Goal: Information Seeking & Learning: Learn about a topic

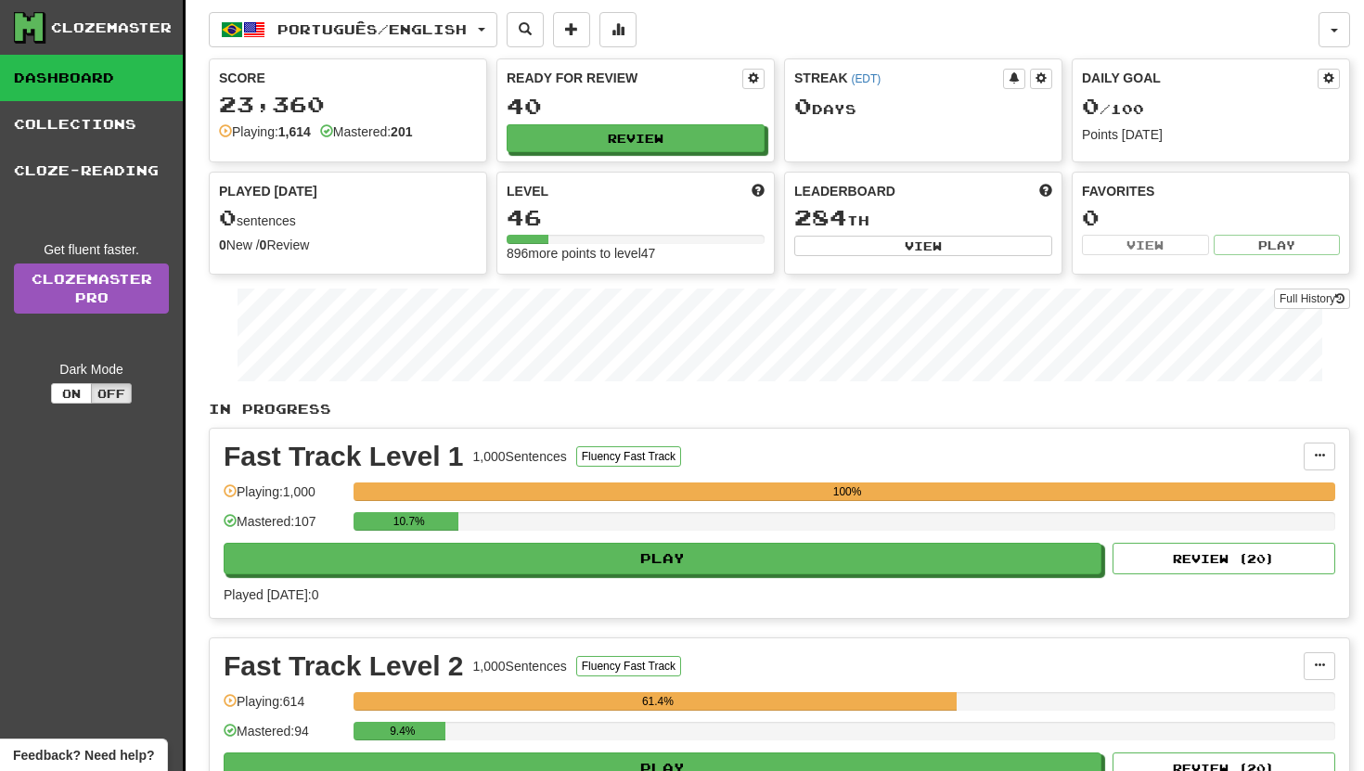
scroll to position [279, 0]
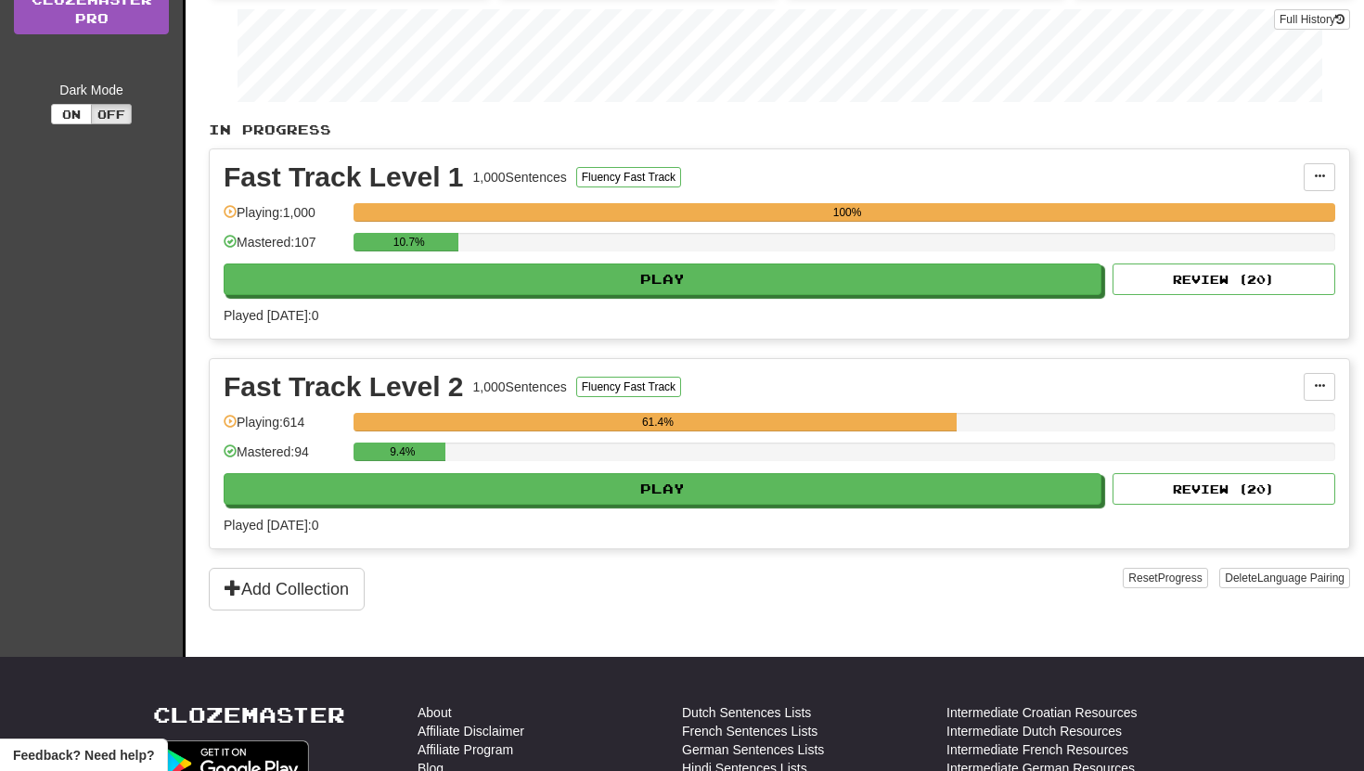
click at [587, 468] on div "9.4%" at bounding box center [843, 457] width 981 height 31
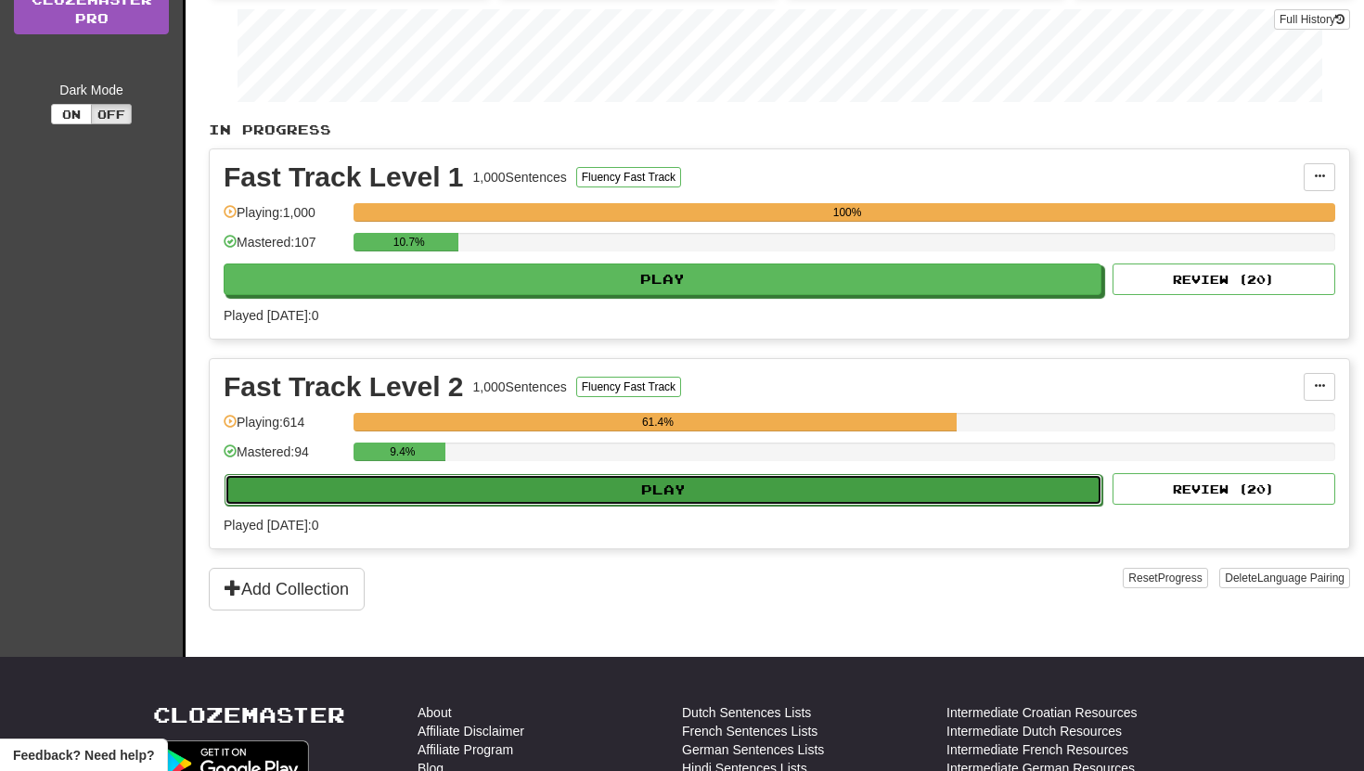
click at [636, 489] on button "Play" at bounding box center [662, 490] width 877 height 32
select select "**"
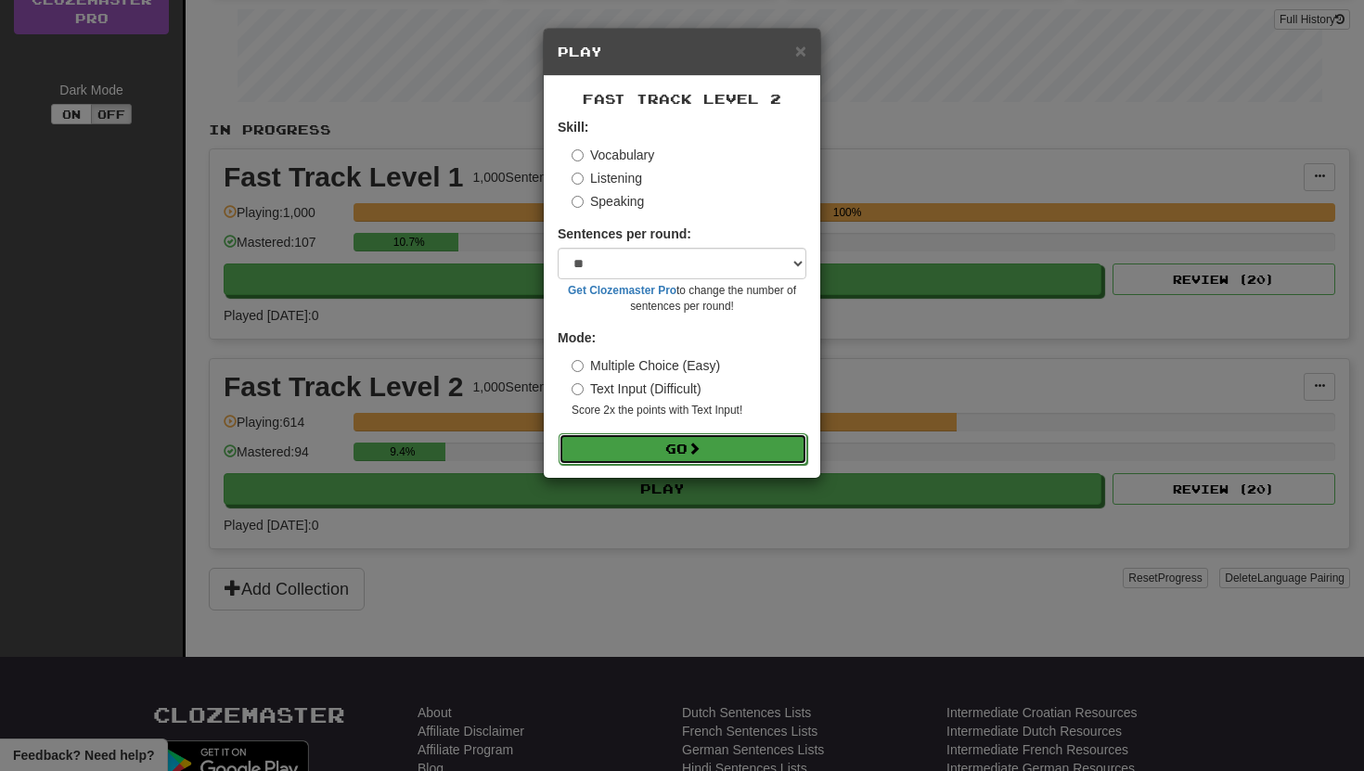
click at [634, 448] on button "Go" at bounding box center [682, 449] width 249 height 32
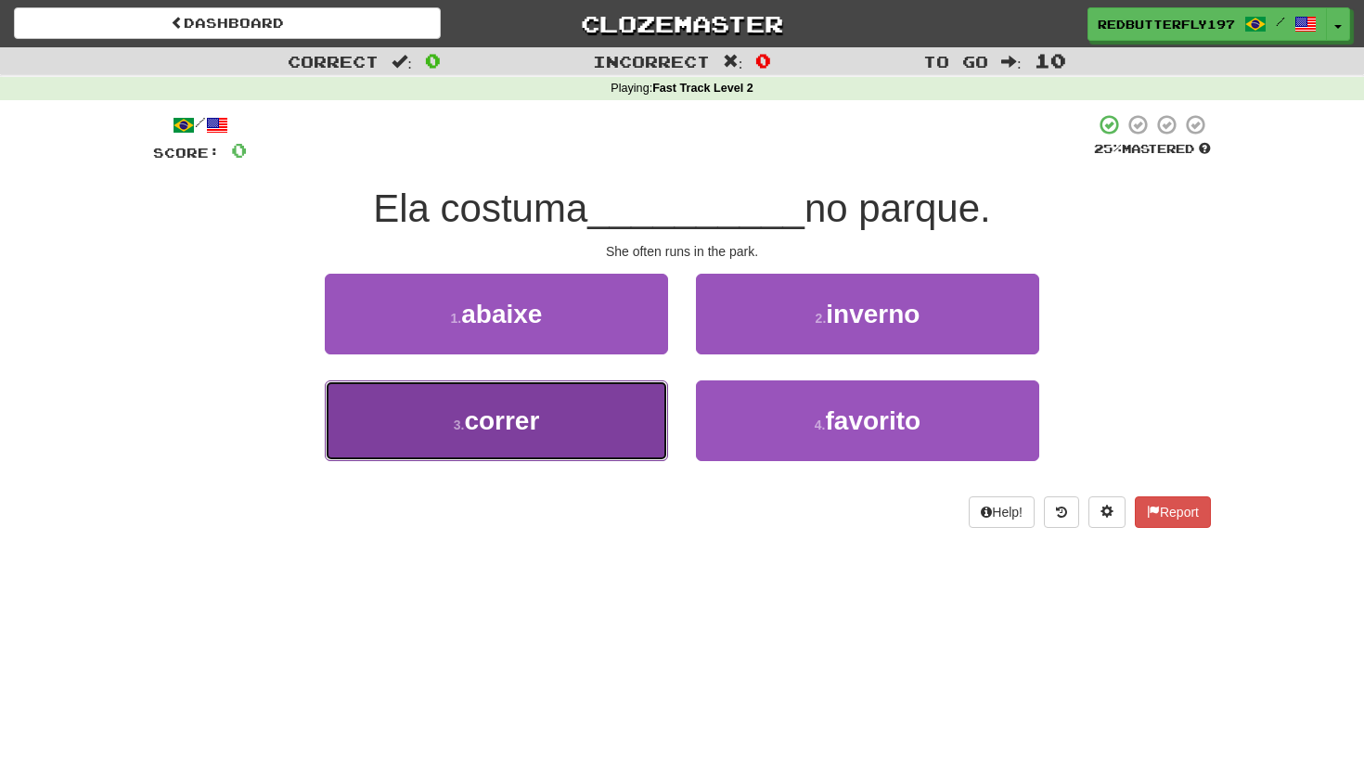
click at [632, 451] on button "3 . correr" at bounding box center [496, 420] width 343 height 81
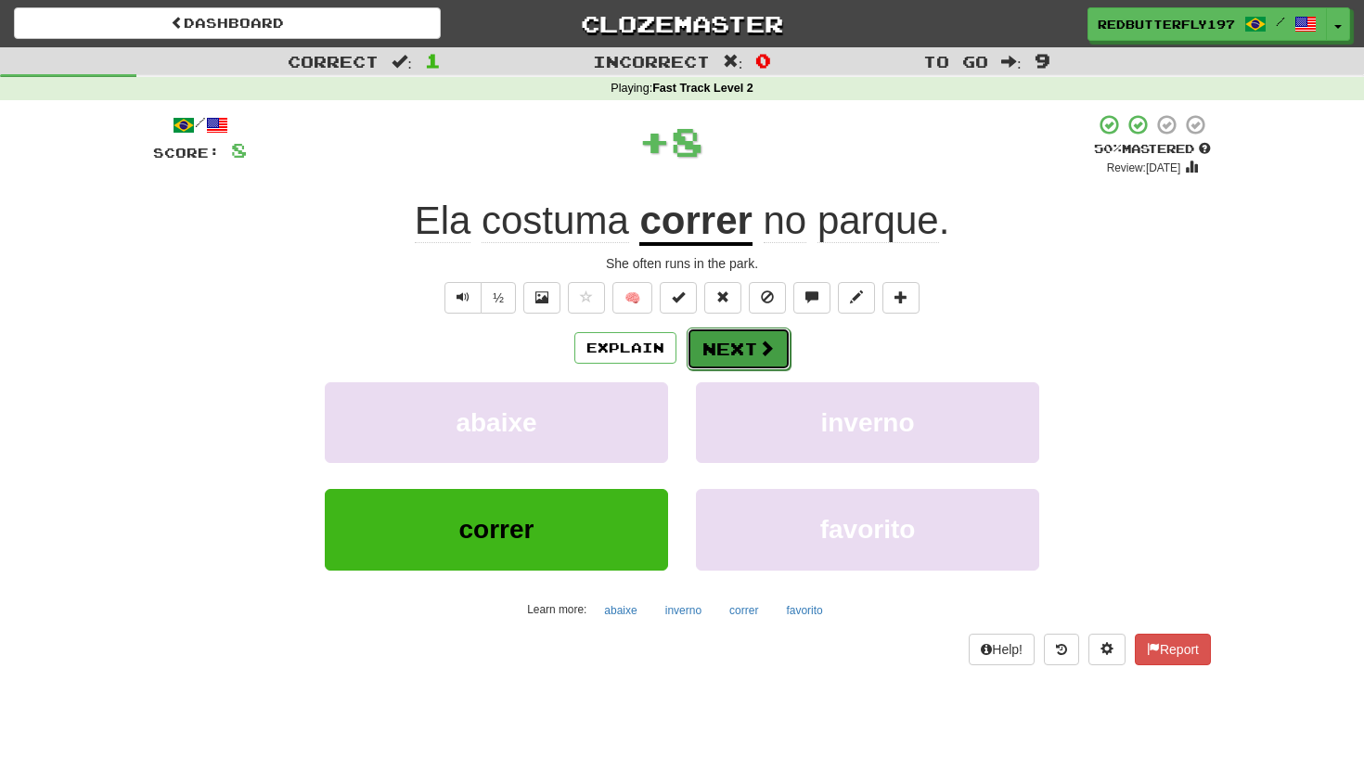
click at [744, 349] on button "Next" at bounding box center [738, 348] width 104 height 43
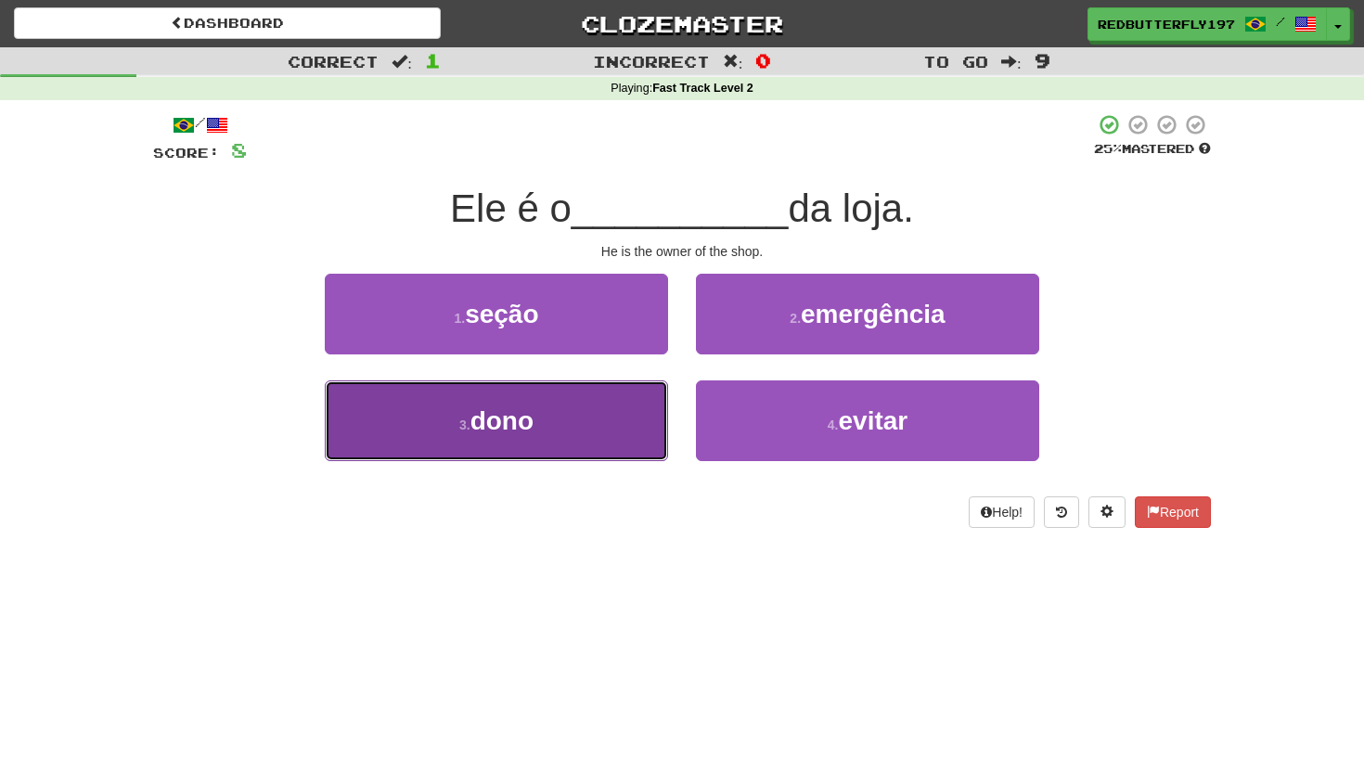
click at [587, 422] on button "3 . dono" at bounding box center [496, 420] width 343 height 81
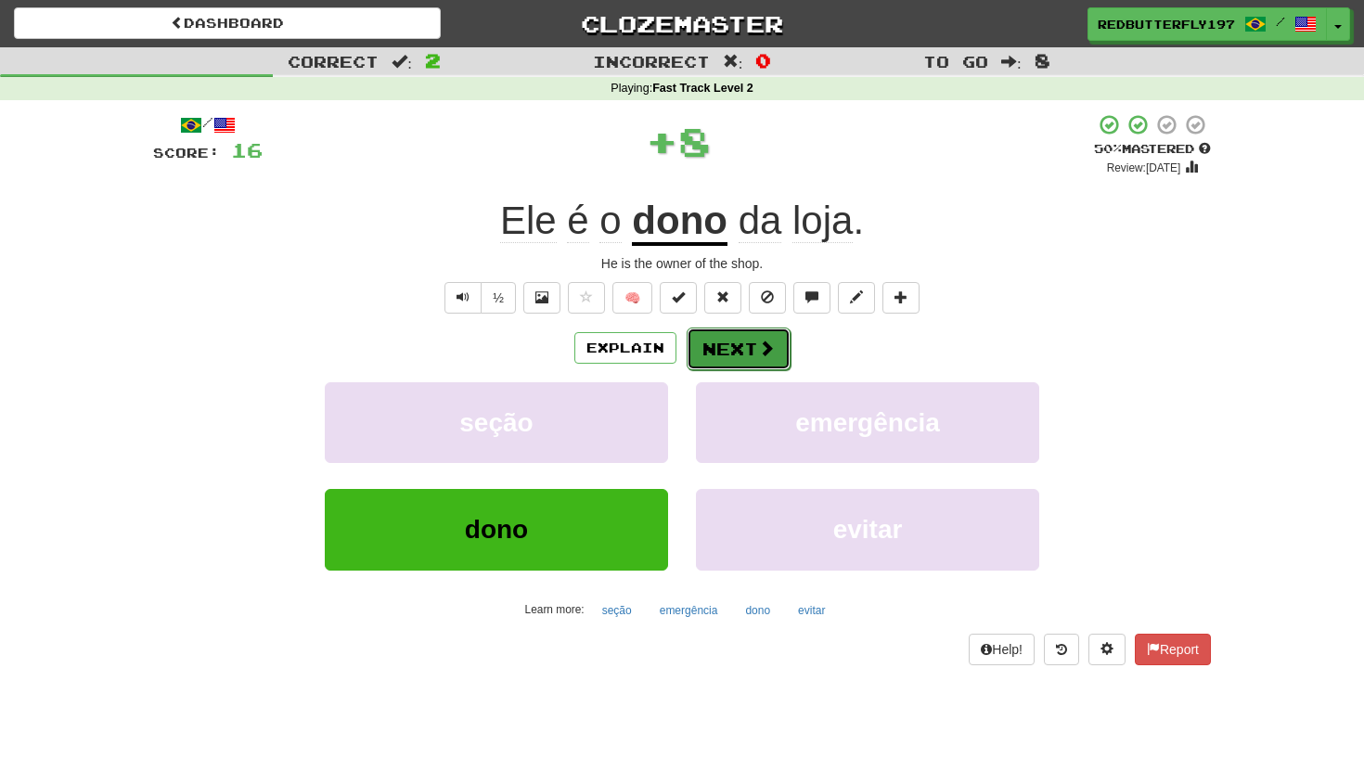
click at [734, 365] on button "Next" at bounding box center [738, 348] width 104 height 43
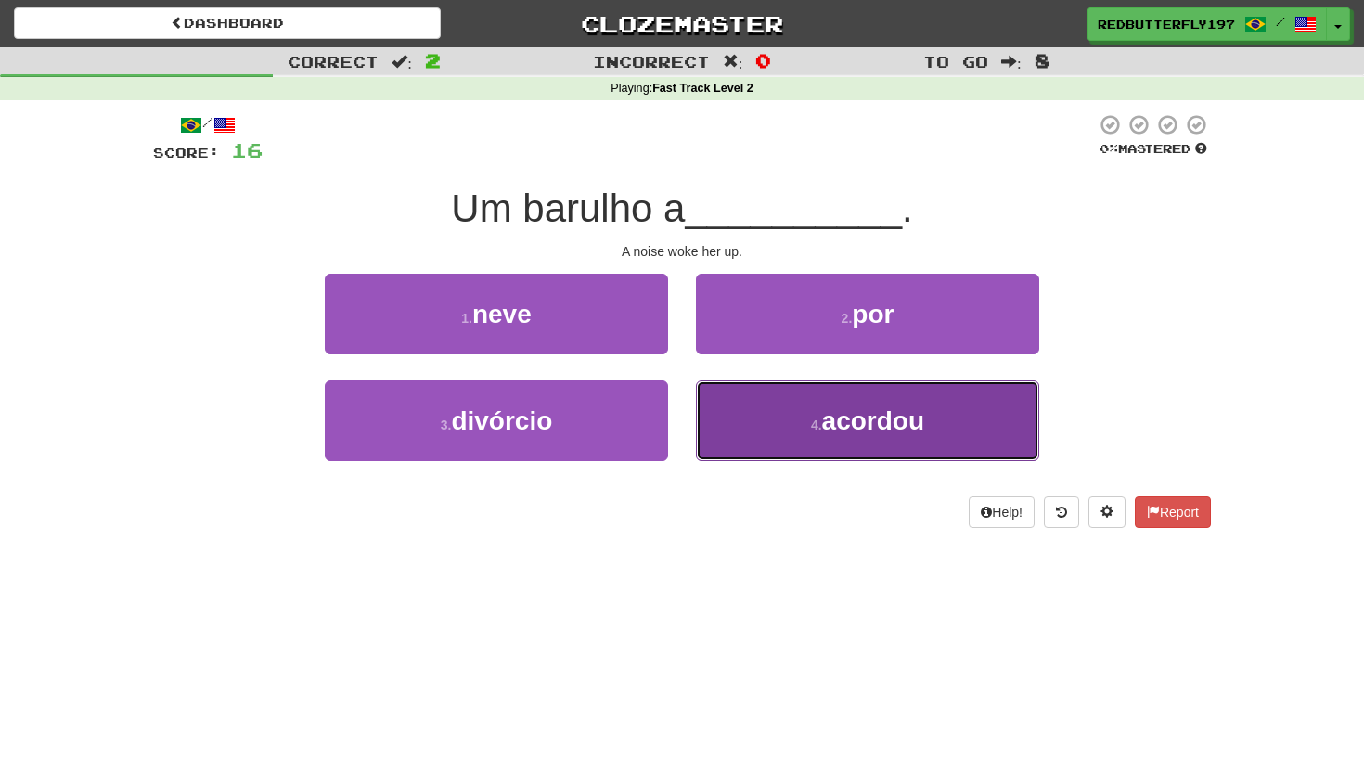
click at [802, 401] on button "4 . acordou" at bounding box center [867, 420] width 343 height 81
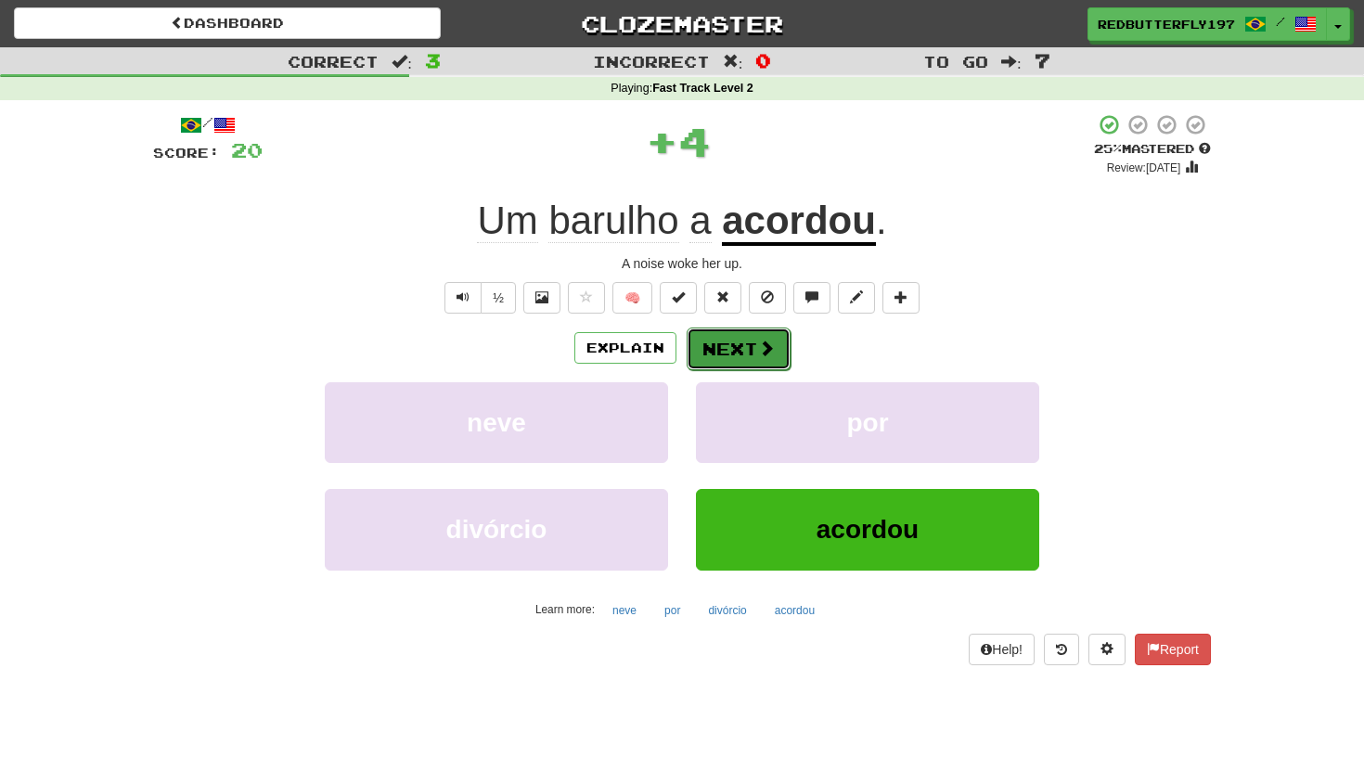
click at [762, 339] on span at bounding box center [766, 347] width 17 height 17
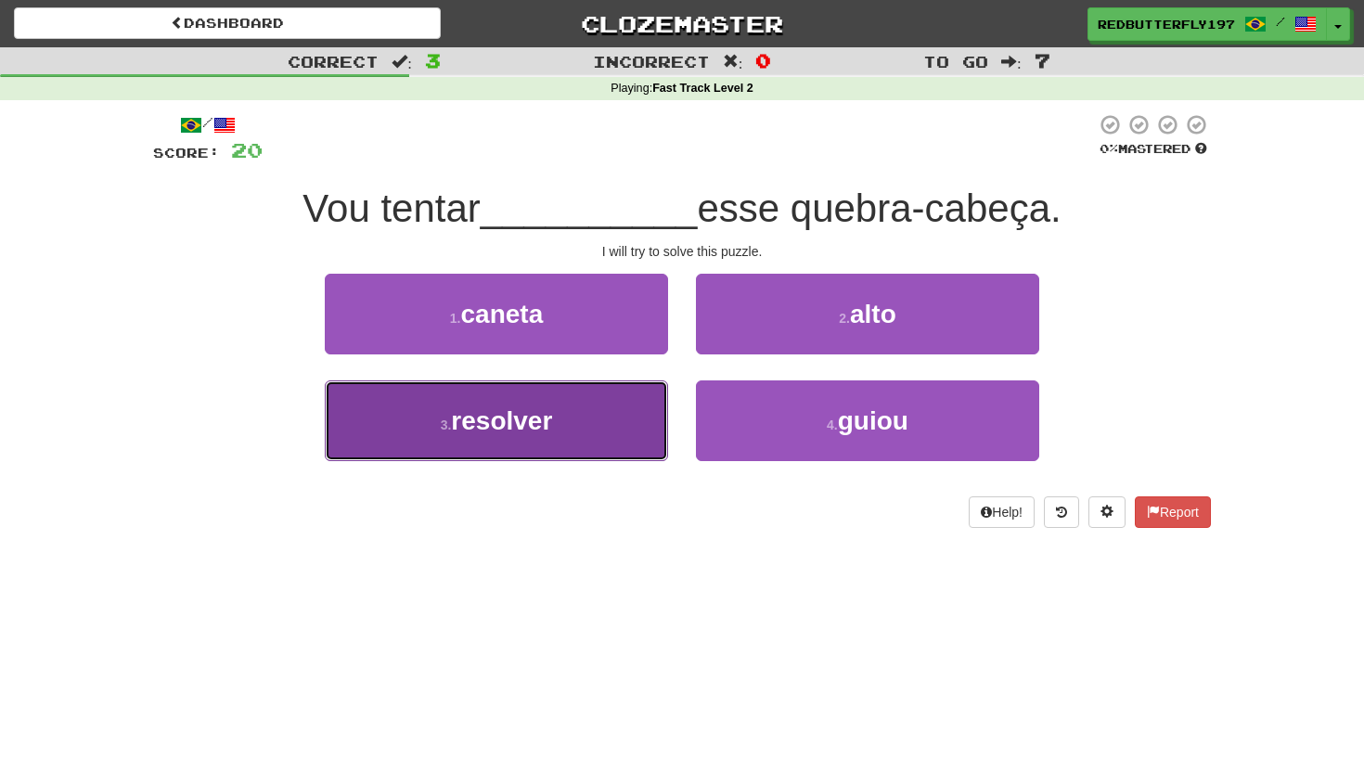
click at [591, 434] on button "3 . resolver" at bounding box center [496, 420] width 343 height 81
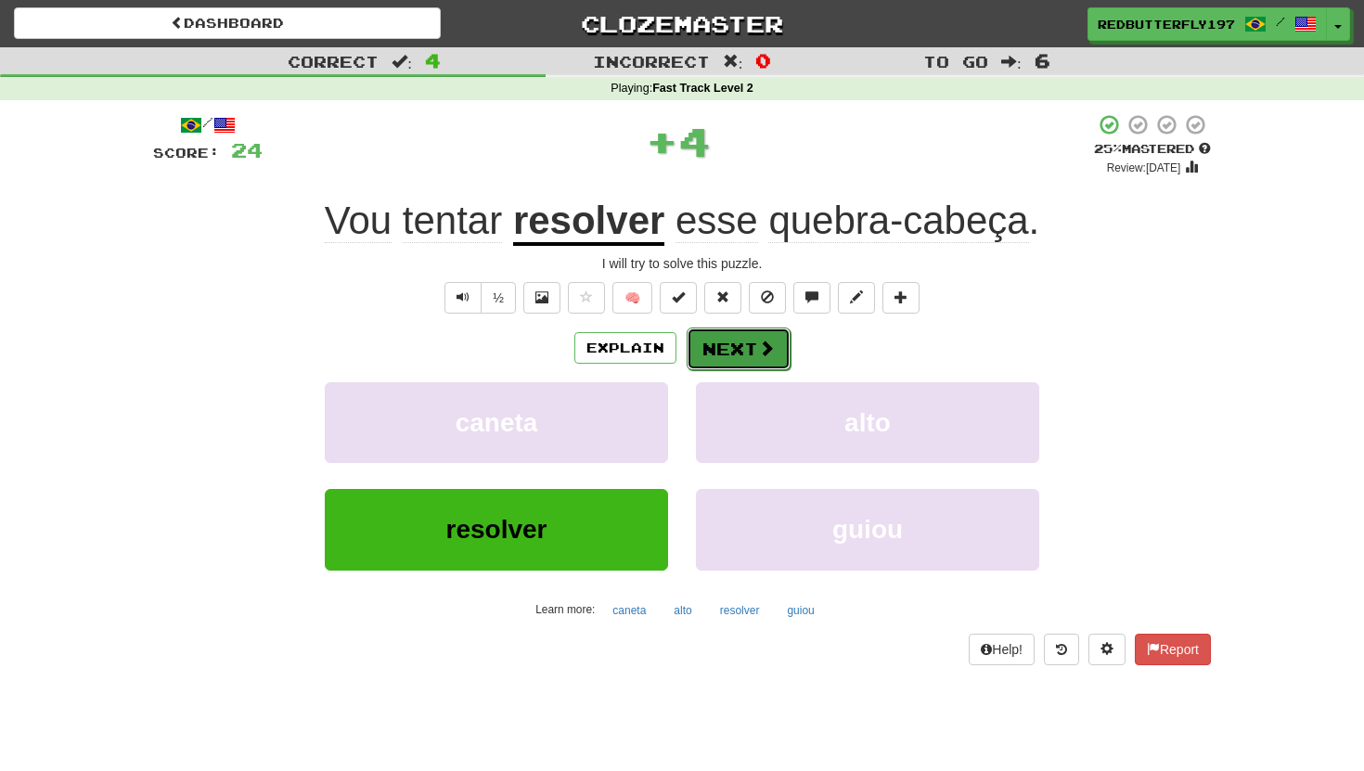
click at [778, 345] on button "Next" at bounding box center [738, 348] width 104 height 43
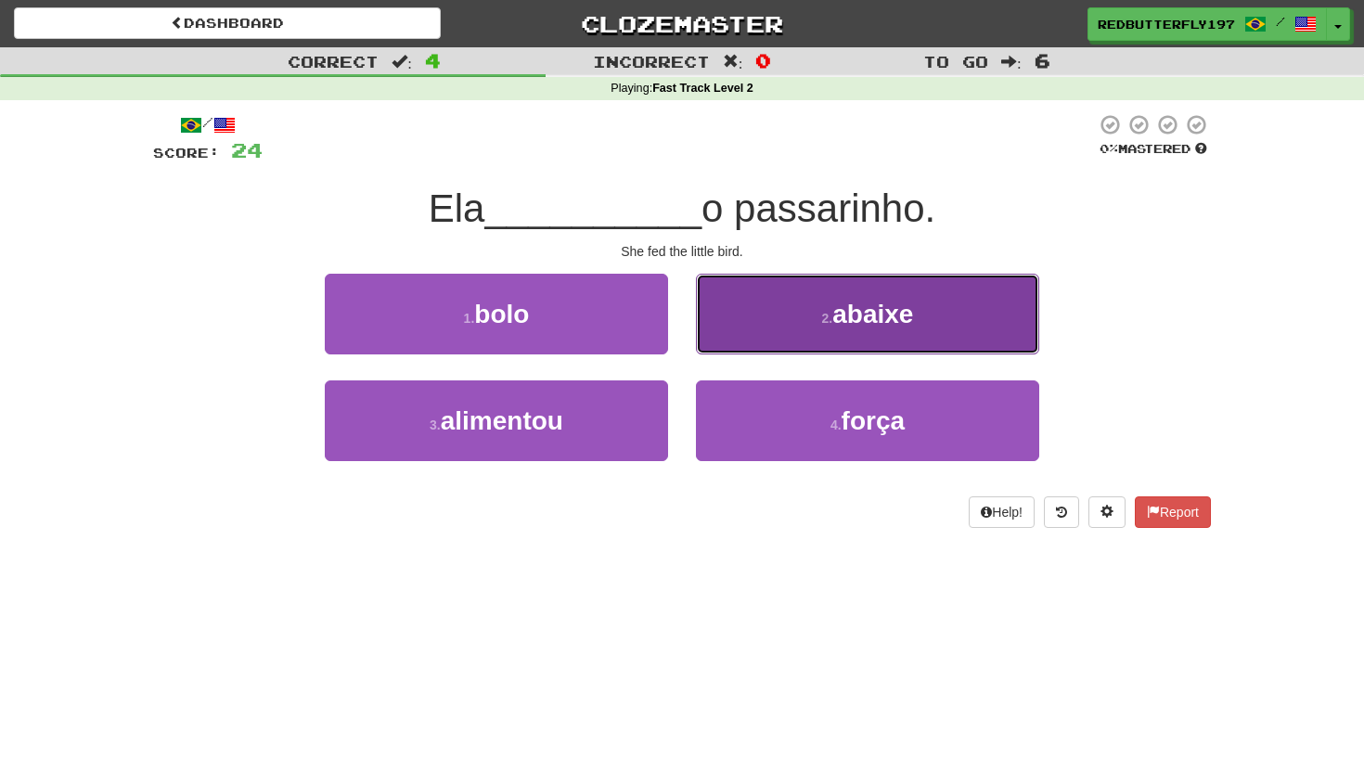
click at [783, 318] on button "2 . abaixe" at bounding box center [867, 314] width 343 height 81
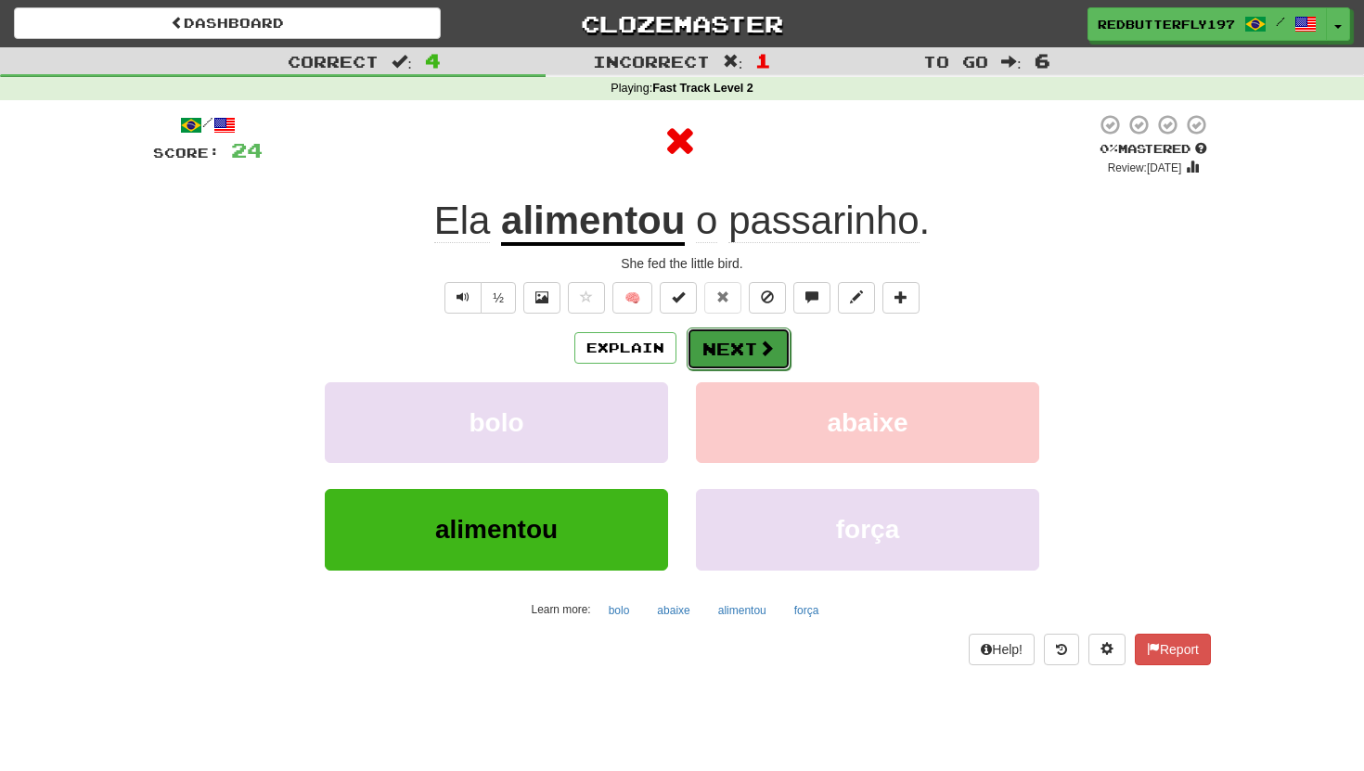
click at [733, 340] on button "Next" at bounding box center [738, 348] width 104 height 43
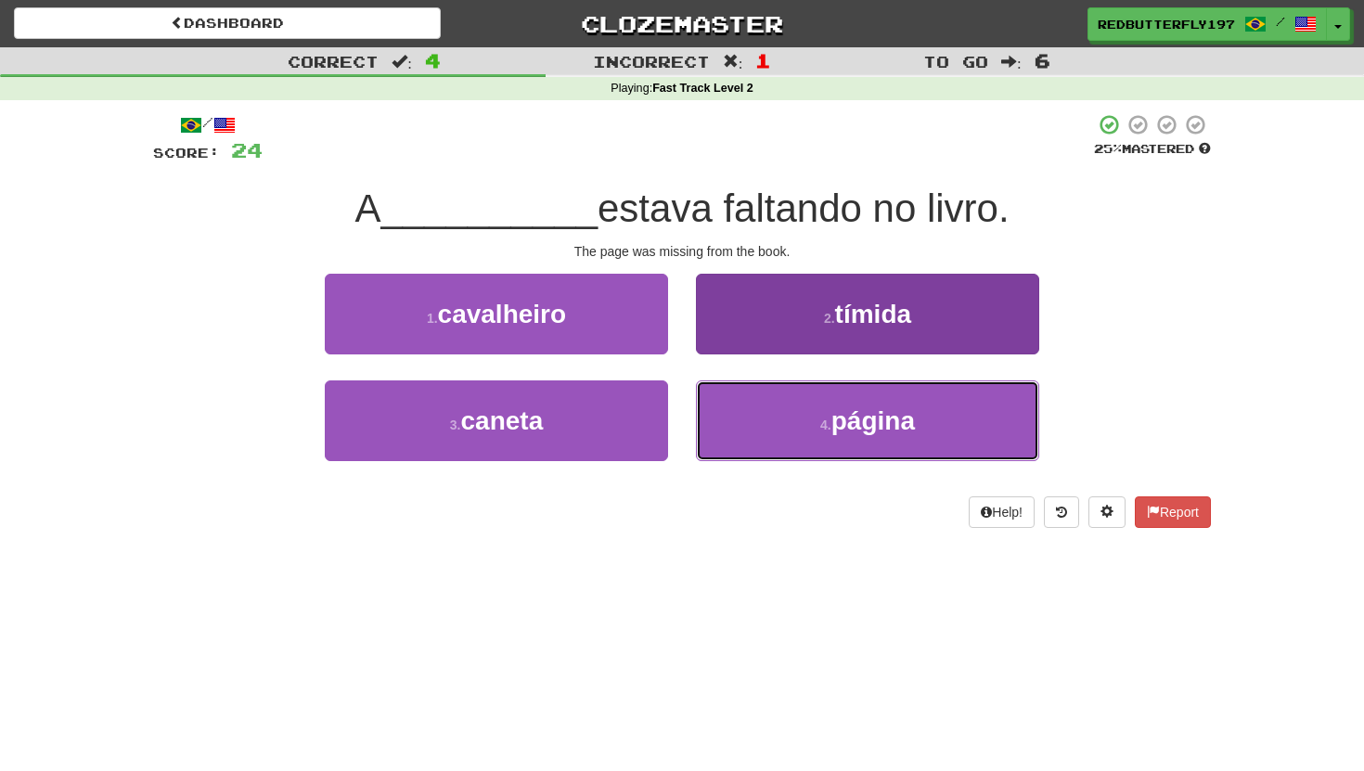
click at [809, 405] on button "4 . página" at bounding box center [867, 420] width 343 height 81
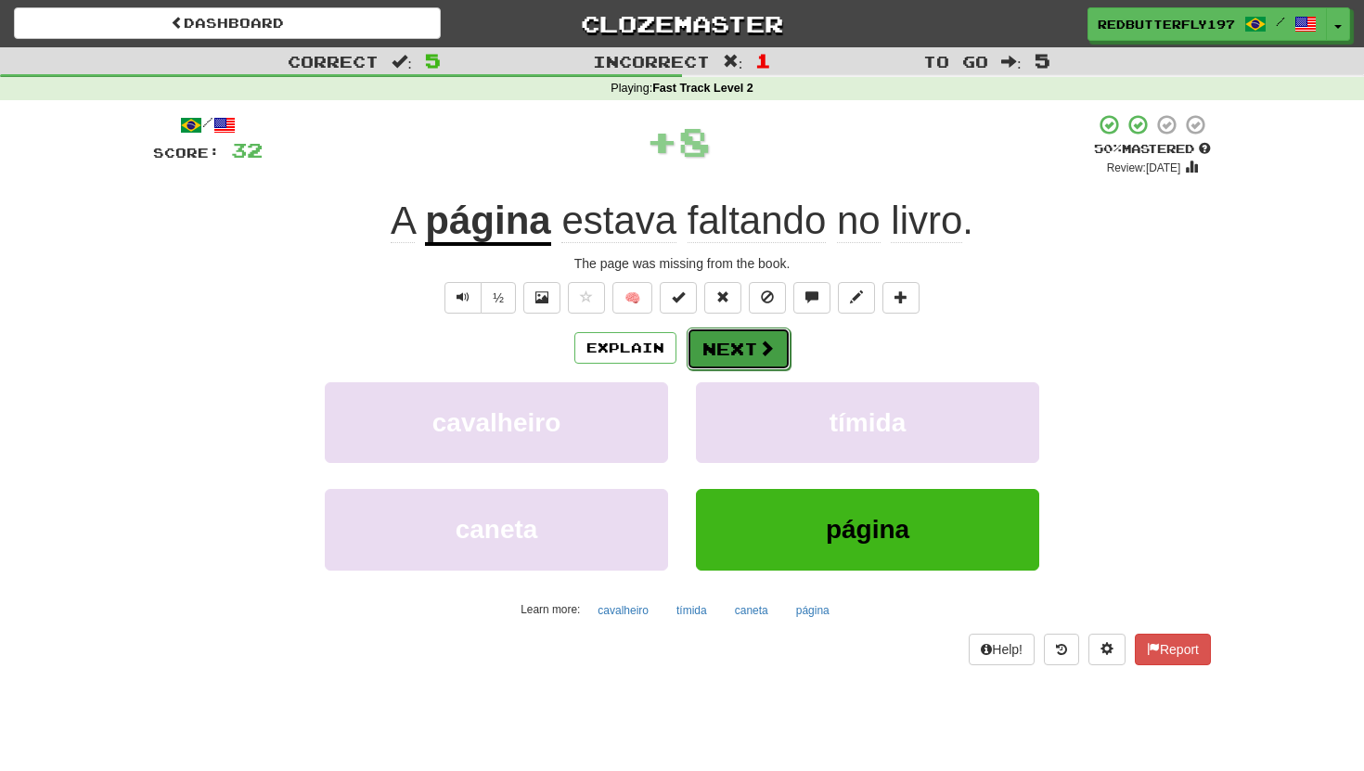
click at [749, 350] on button "Next" at bounding box center [738, 348] width 104 height 43
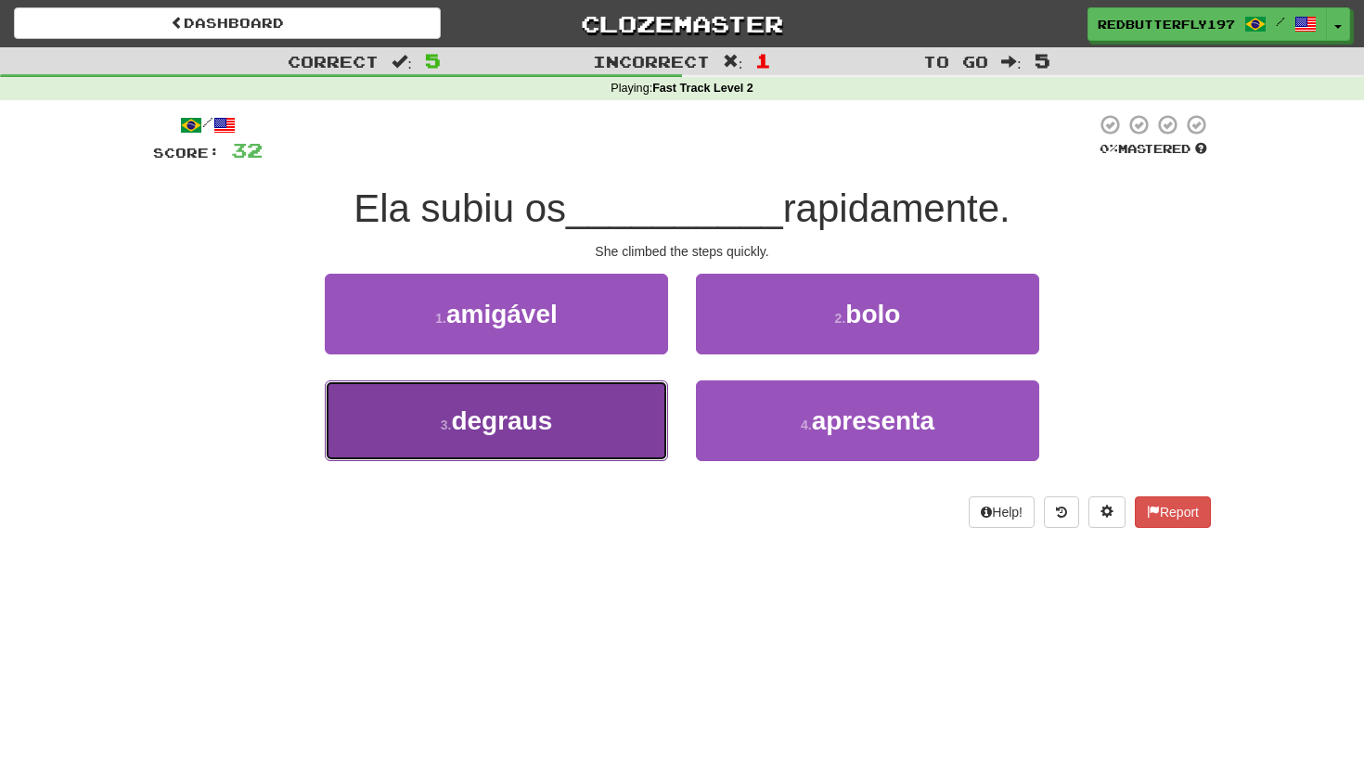
click at [578, 434] on button "3 . degraus" at bounding box center [496, 420] width 343 height 81
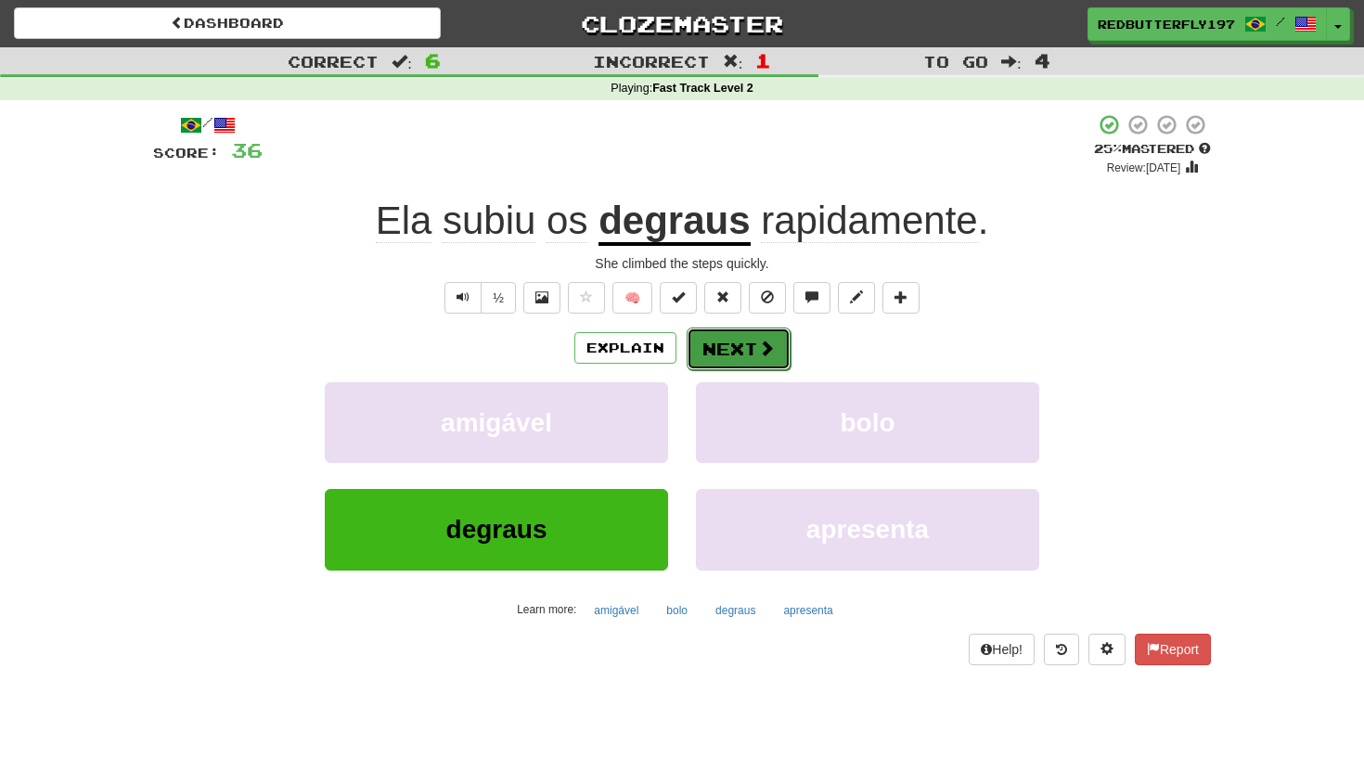
click at [702, 368] on button "Next" at bounding box center [738, 348] width 104 height 43
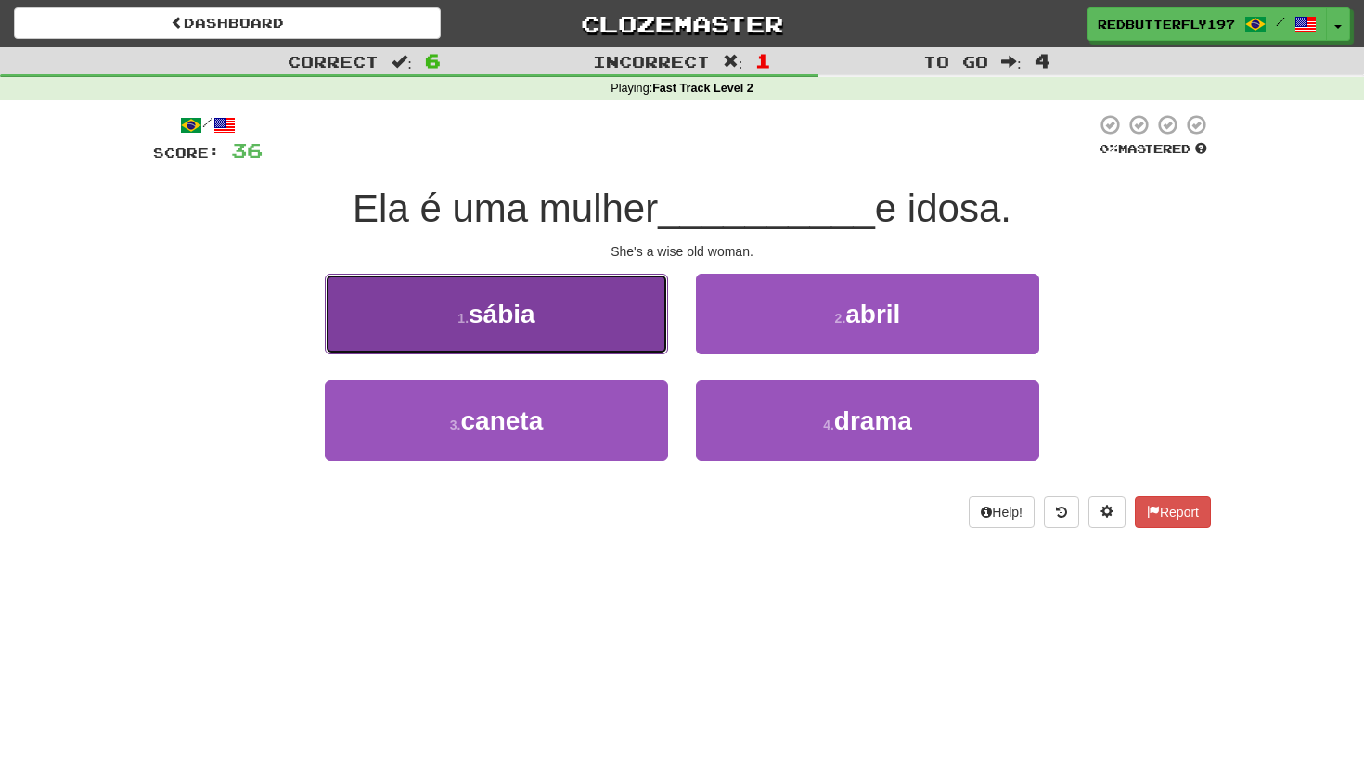
click at [540, 297] on button "1 . sábia" at bounding box center [496, 314] width 343 height 81
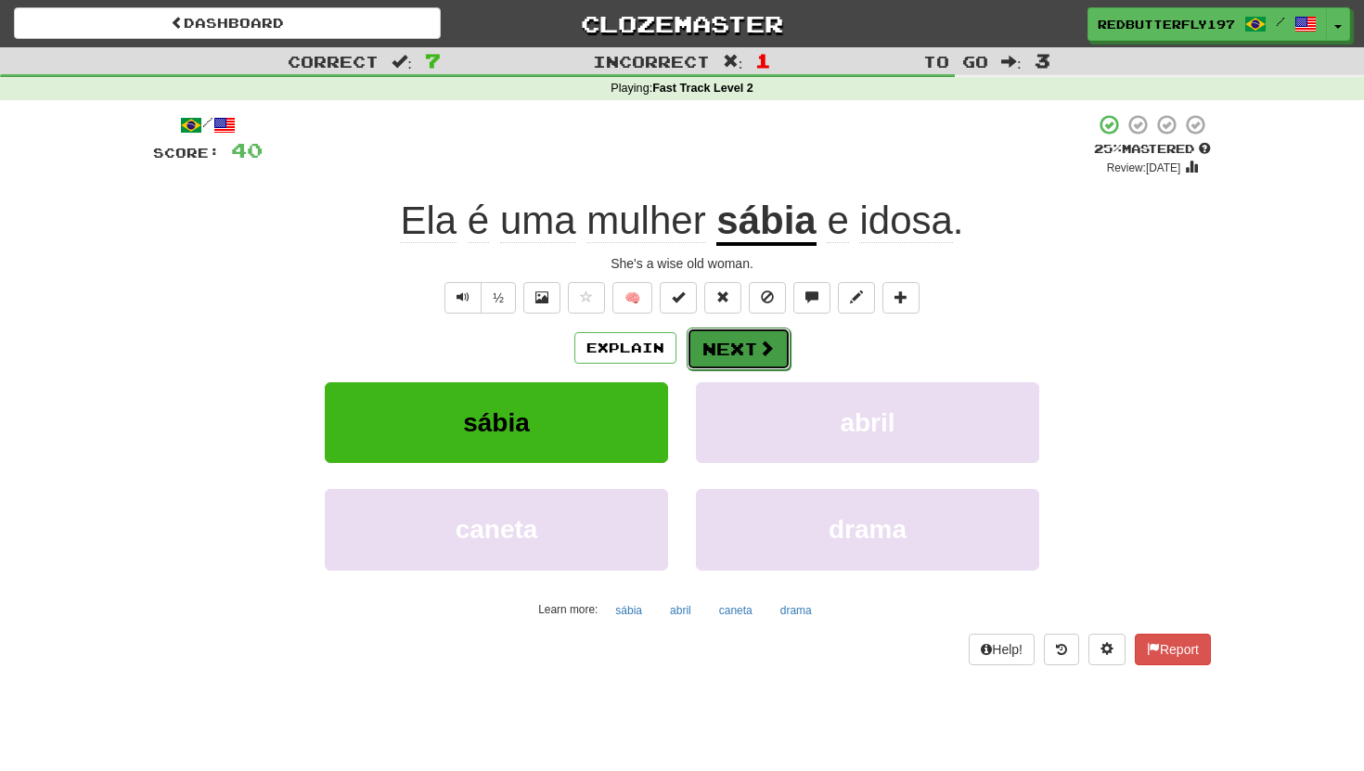
click at [741, 354] on button "Next" at bounding box center [738, 348] width 104 height 43
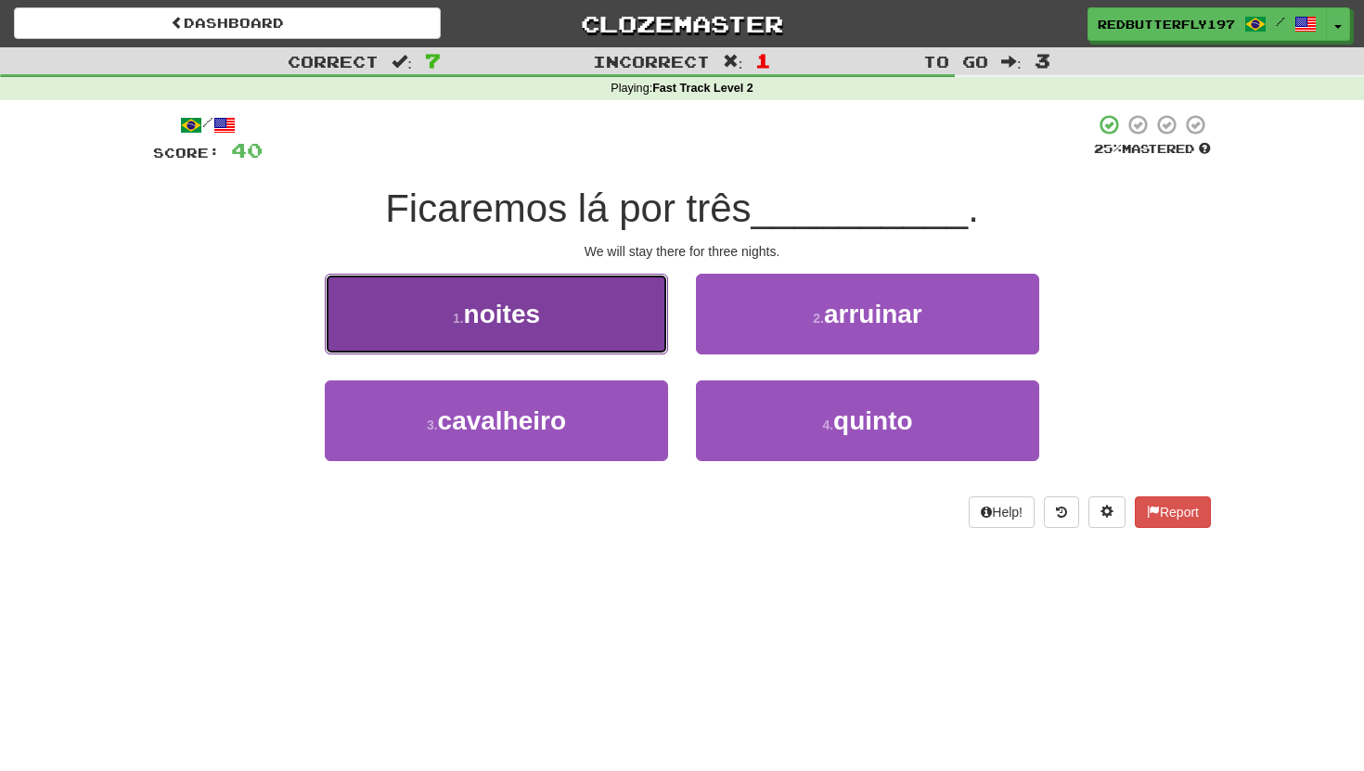
click at [603, 323] on button "1 . noites" at bounding box center [496, 314] width 343 height 81
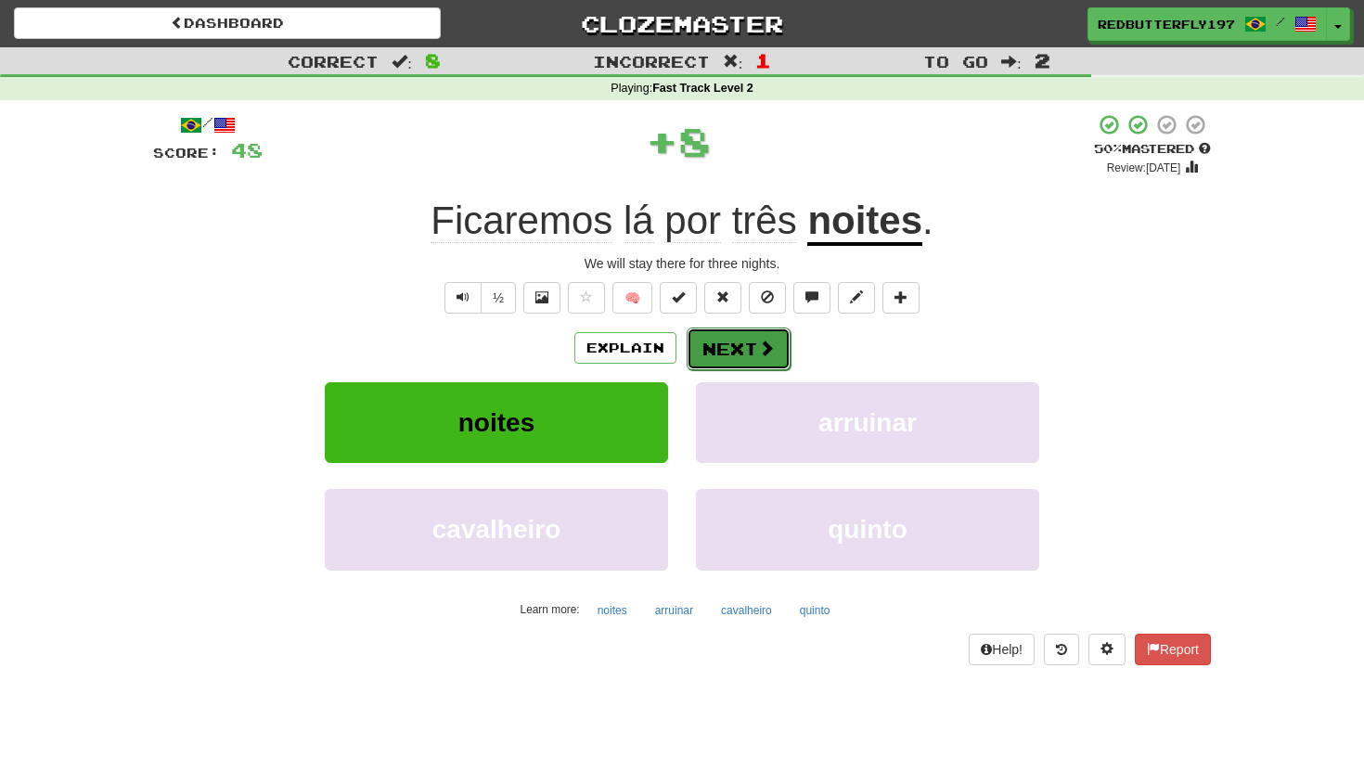
click at [755, 350] on button "Next" at bounding box center [738, 348] width 104 height 43
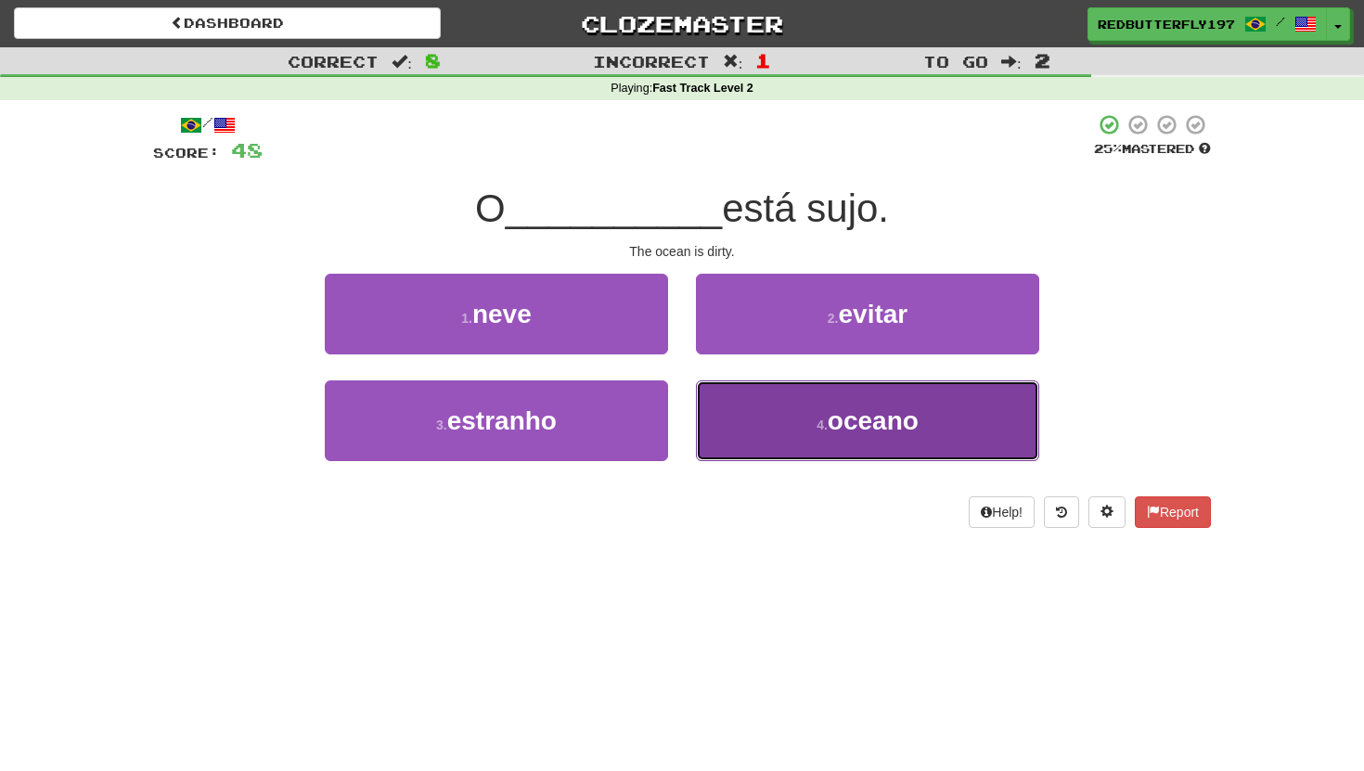
click at [791, 419] on button "4 . oceano" at bounding box center [867, 420] width 343 height 81
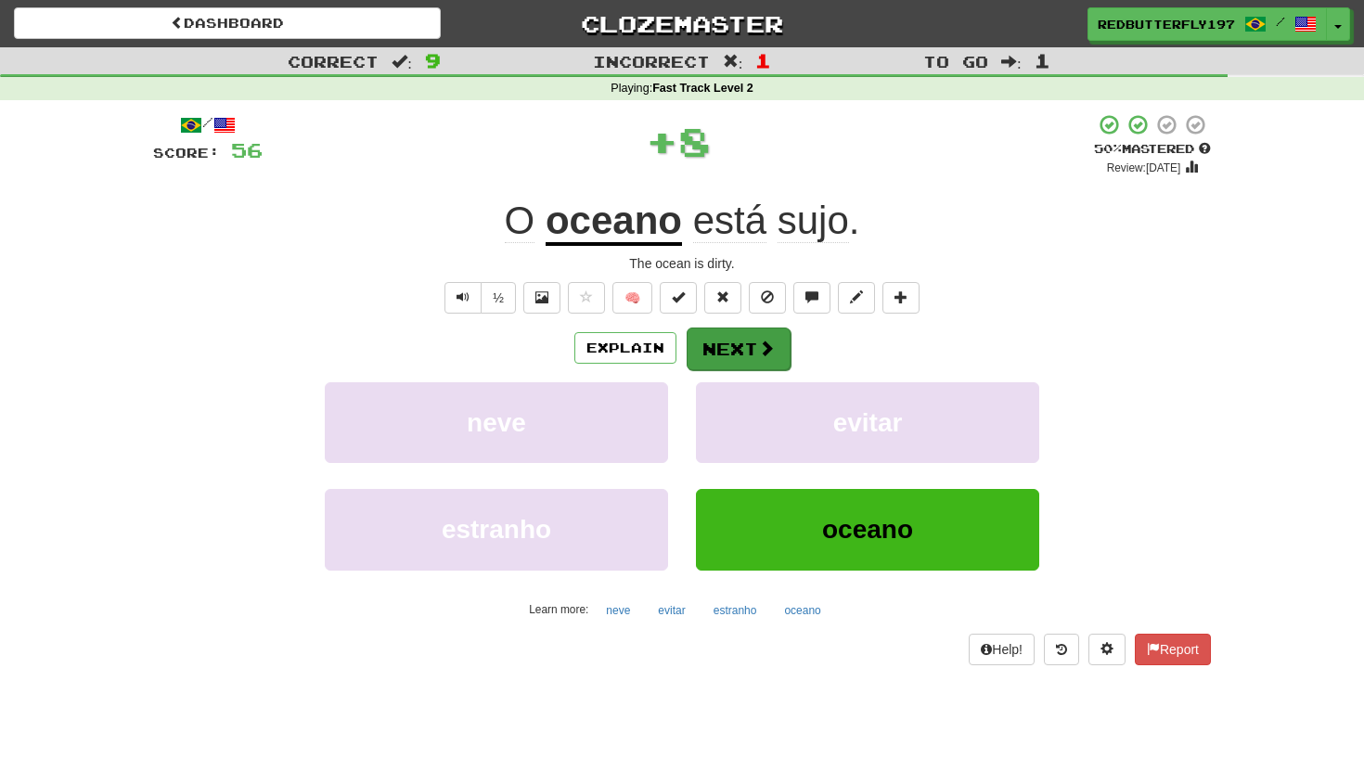
click at [725, 361] on button "Next" at bounding box center [738, 348] width 104 height 43
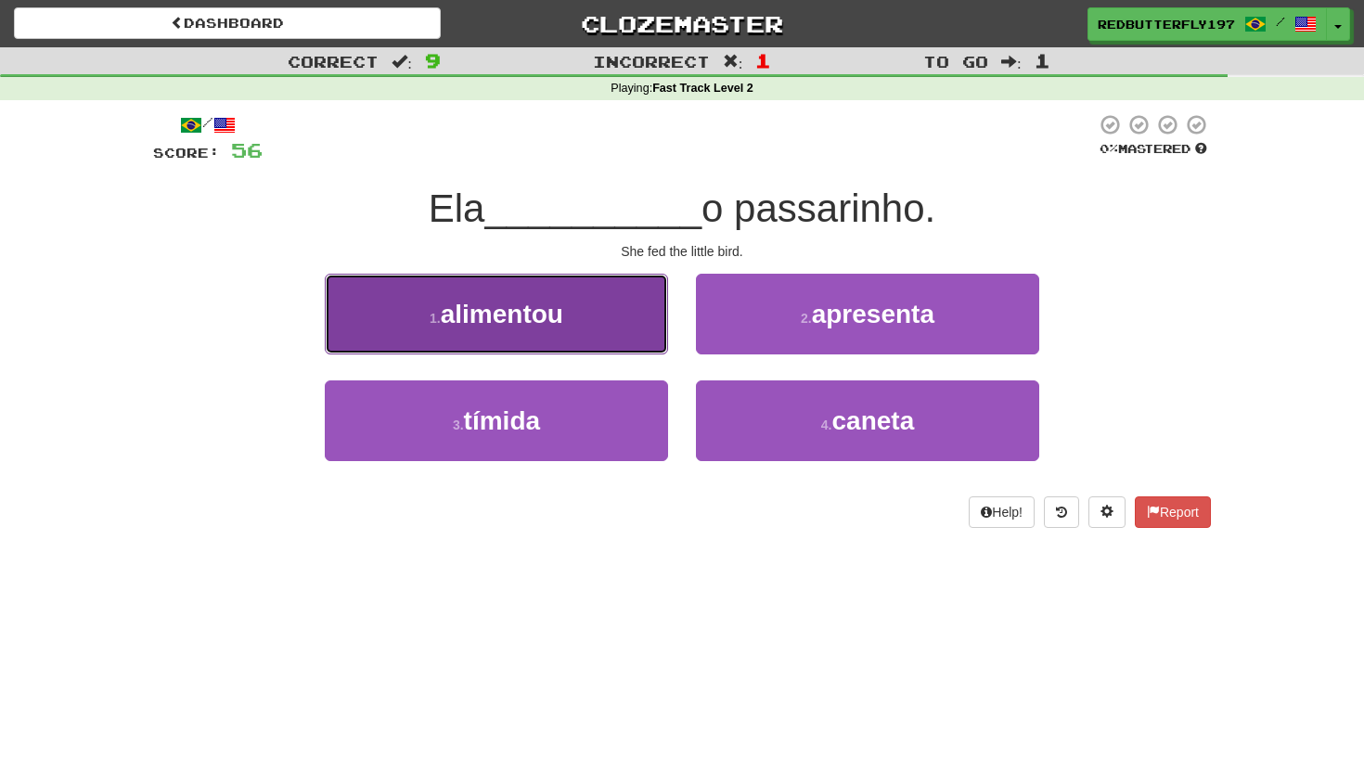
click at [639, 336] on button "1 . alimentou" at bounding box center [496, 314] width 343 height 81
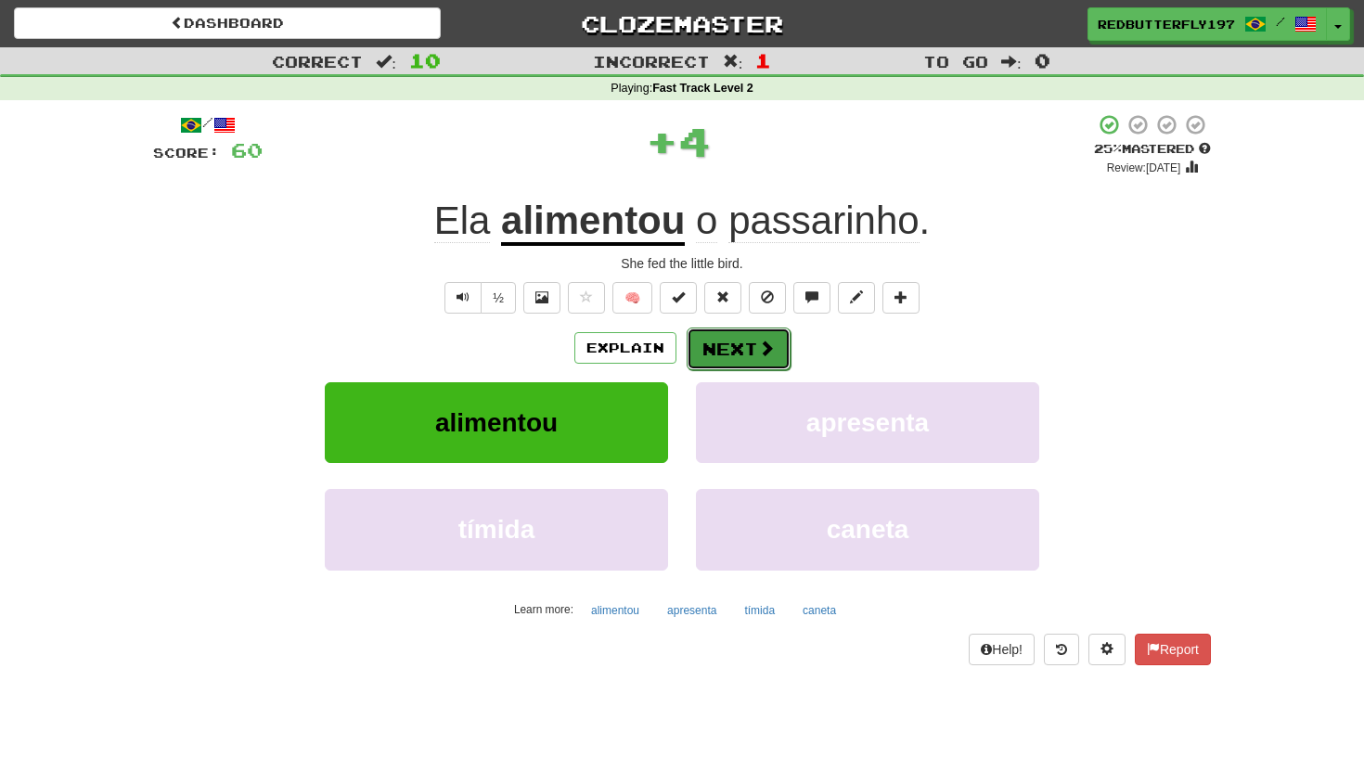
click at [763, 334] on button "Next" at bounding box center [738, 348] width 104 height 43
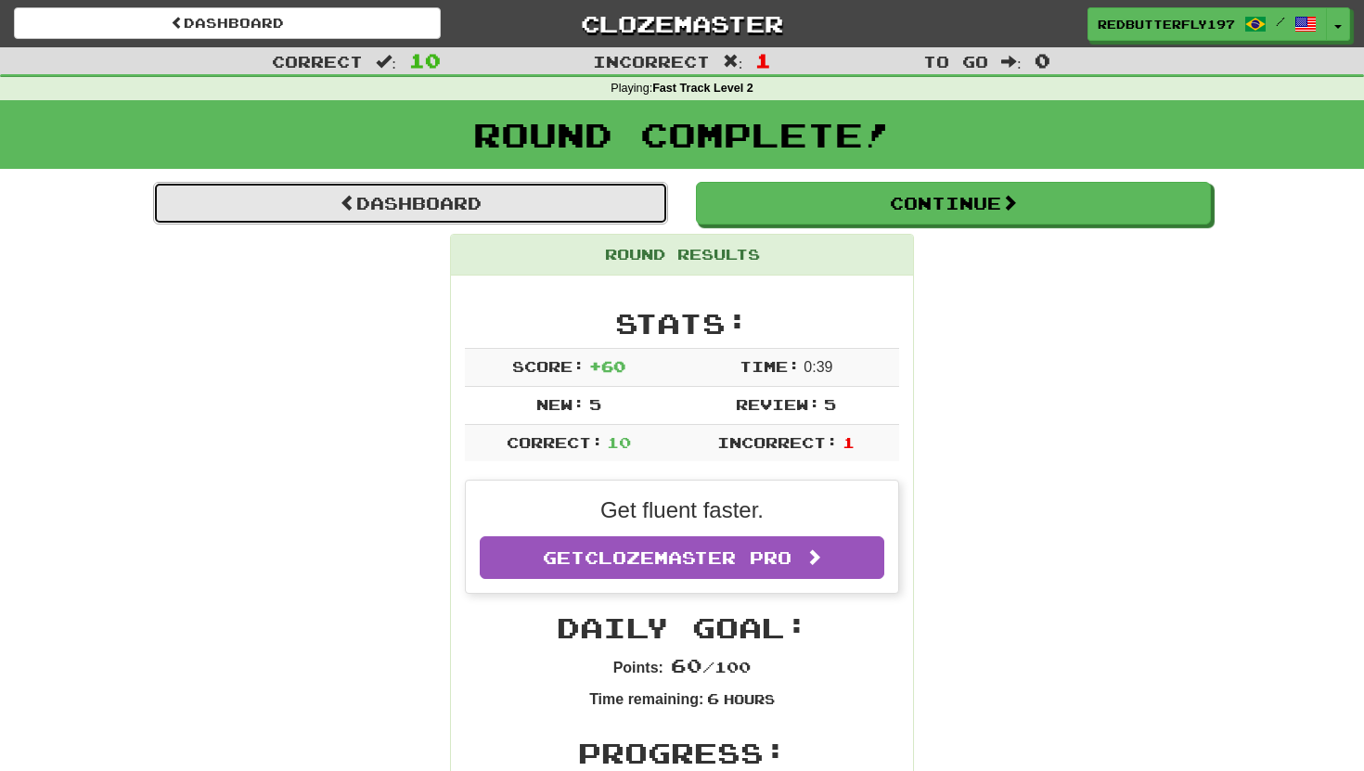
click at [396, 195] on link "Dashboard" at bounding box center [410, 203] width 515 height 43
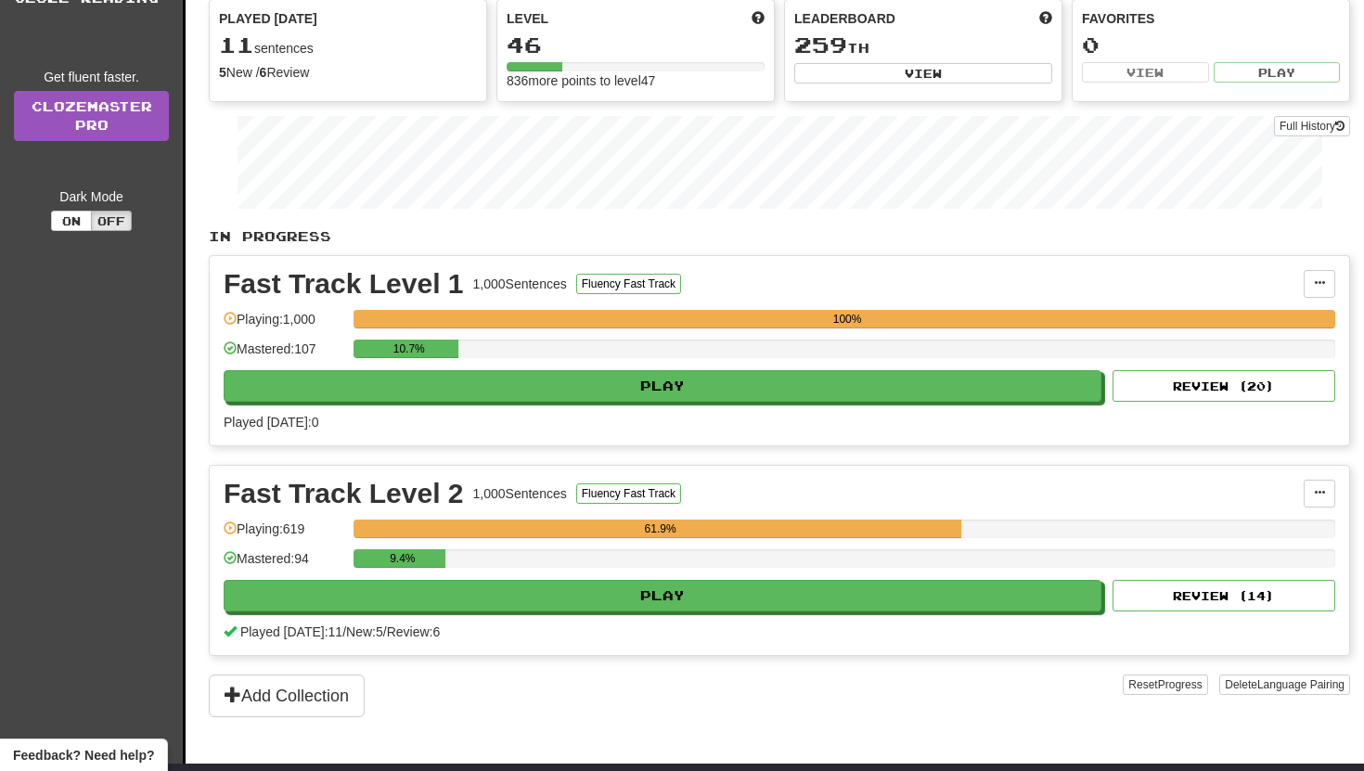
scroll to position [219, 0]
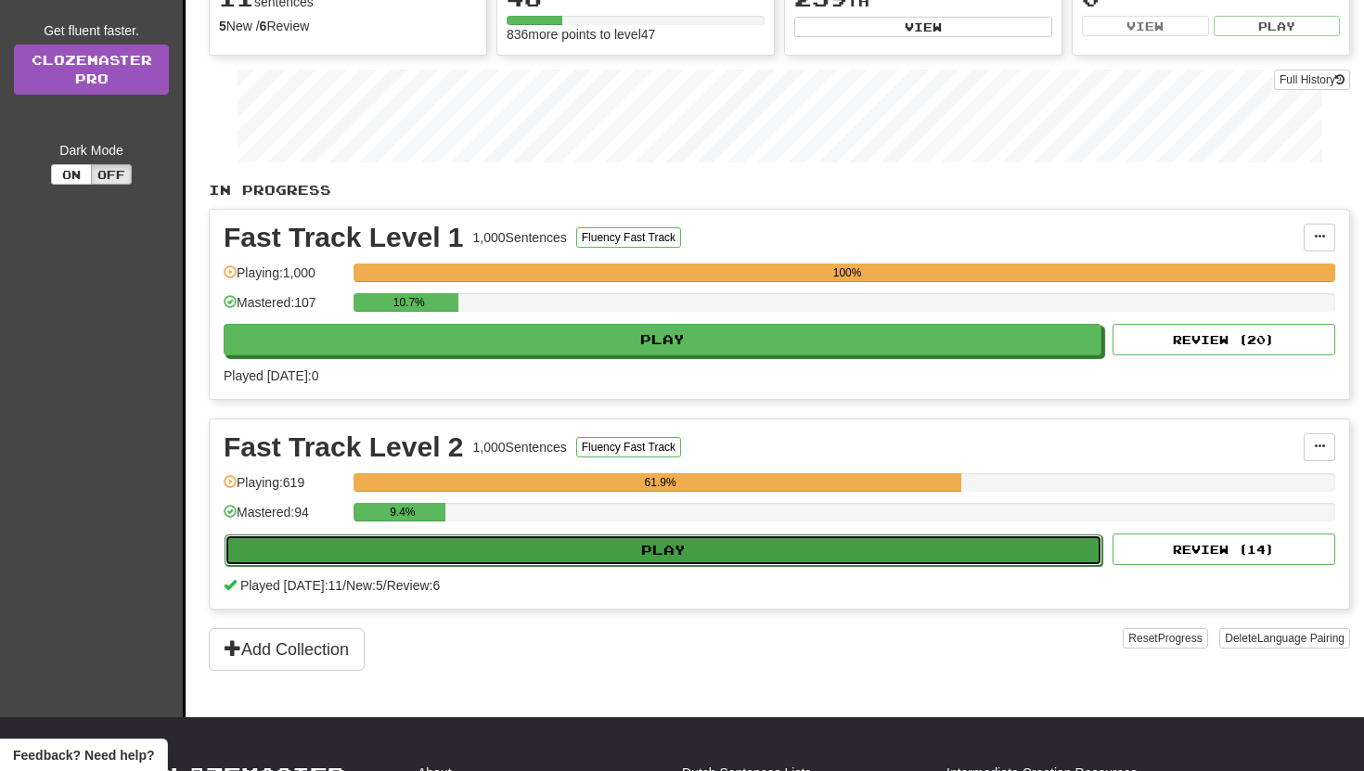
click at [558, 537] on button "Play" at bounding box center [662, 550] width 877 height 32
select select "**"
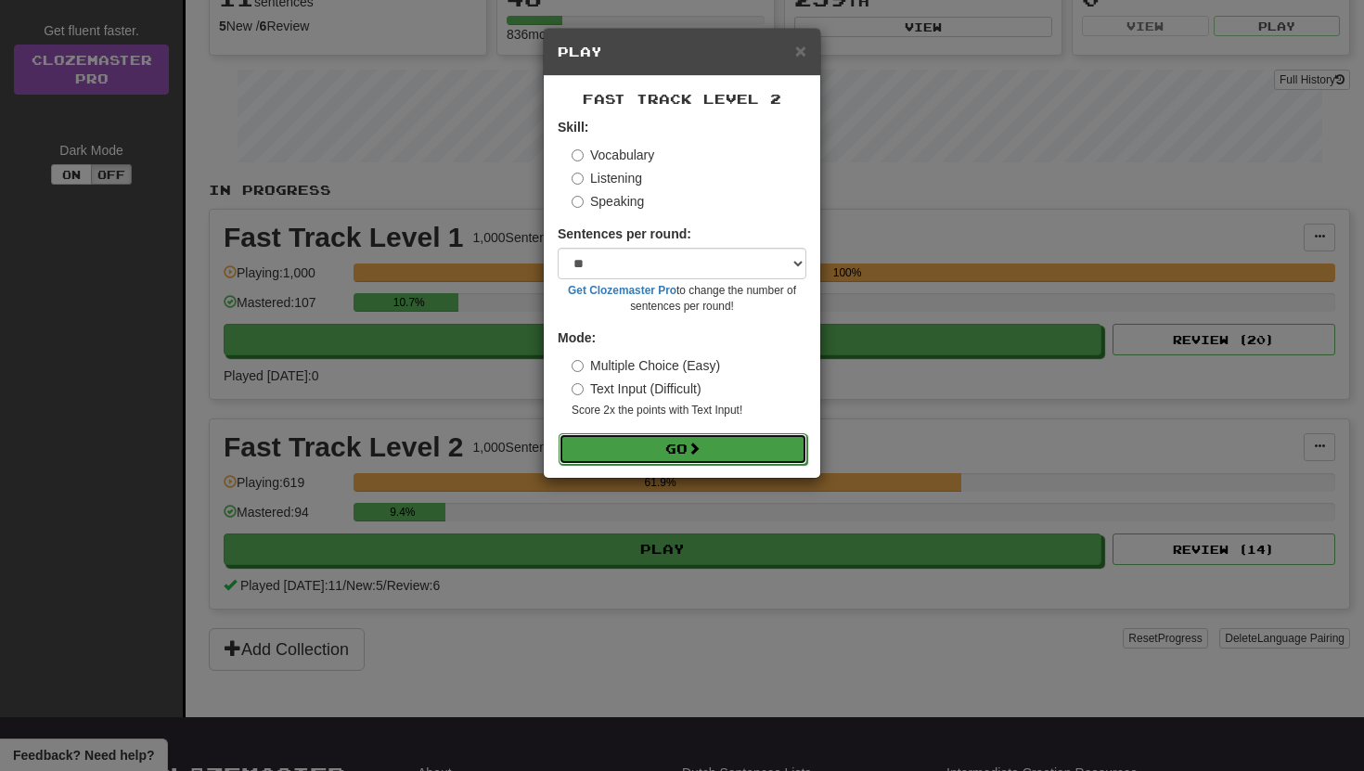
click at [634, 433] on button "Go" at bounding box center [682, 449] width 249 height 32
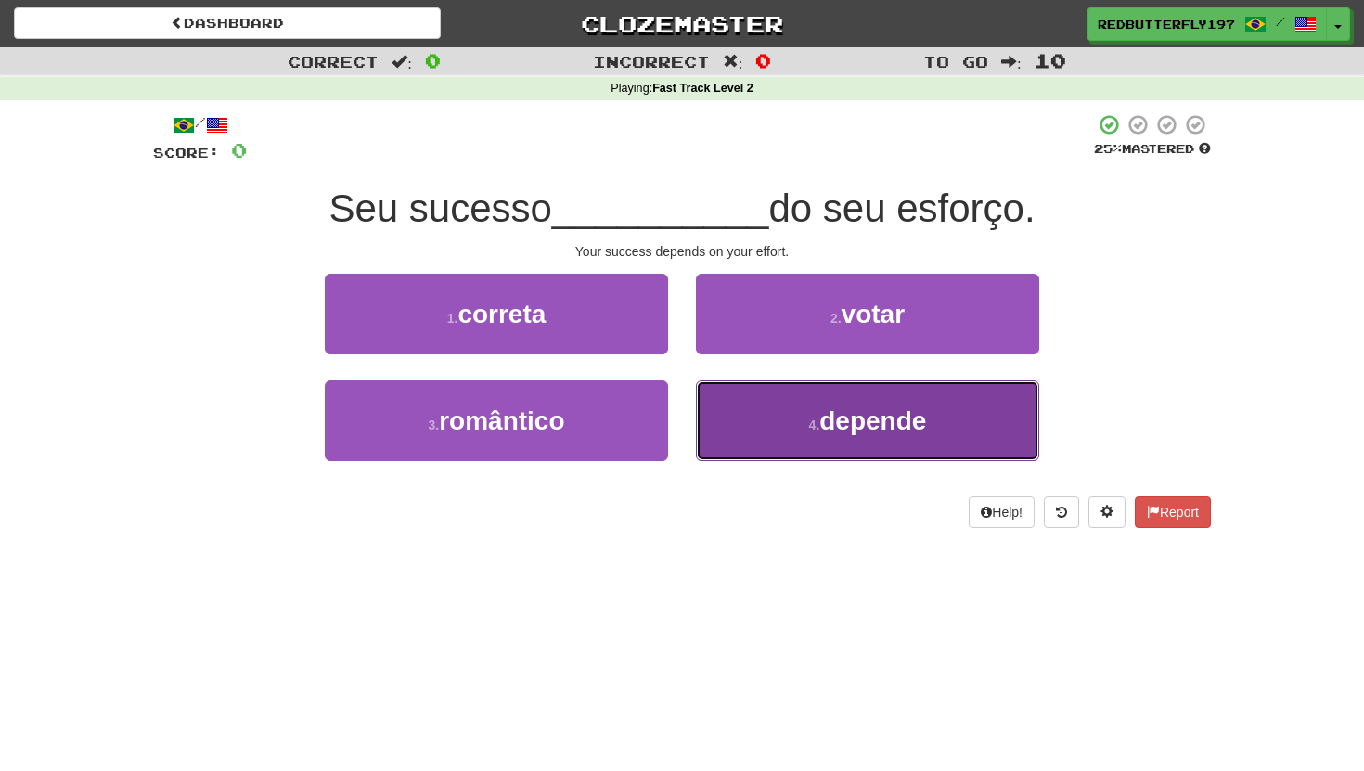
click at [775, 416] on button "4 . depende" at bounding box center [867, 420] width 343 height 81
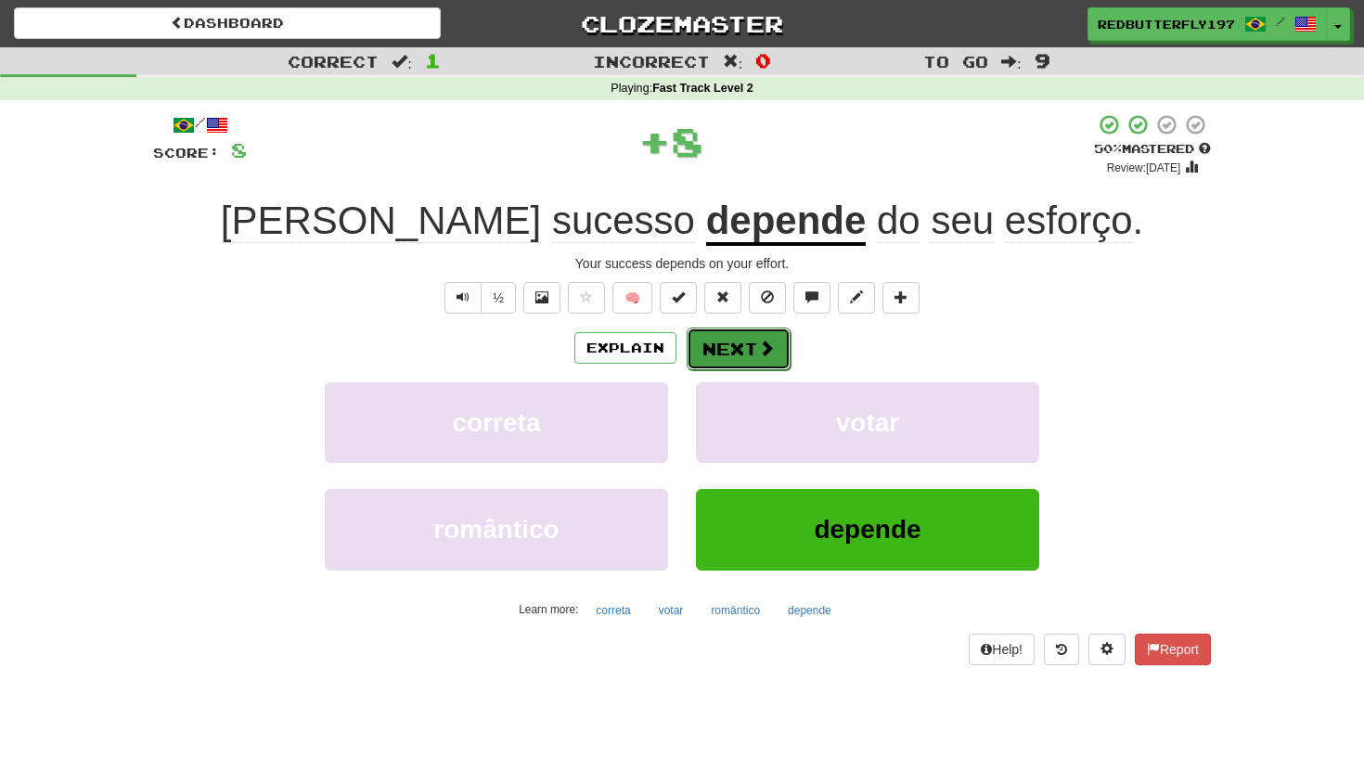
click at [736, 353] on button "Next" at bounding box center [738, 348] width 104 height 43
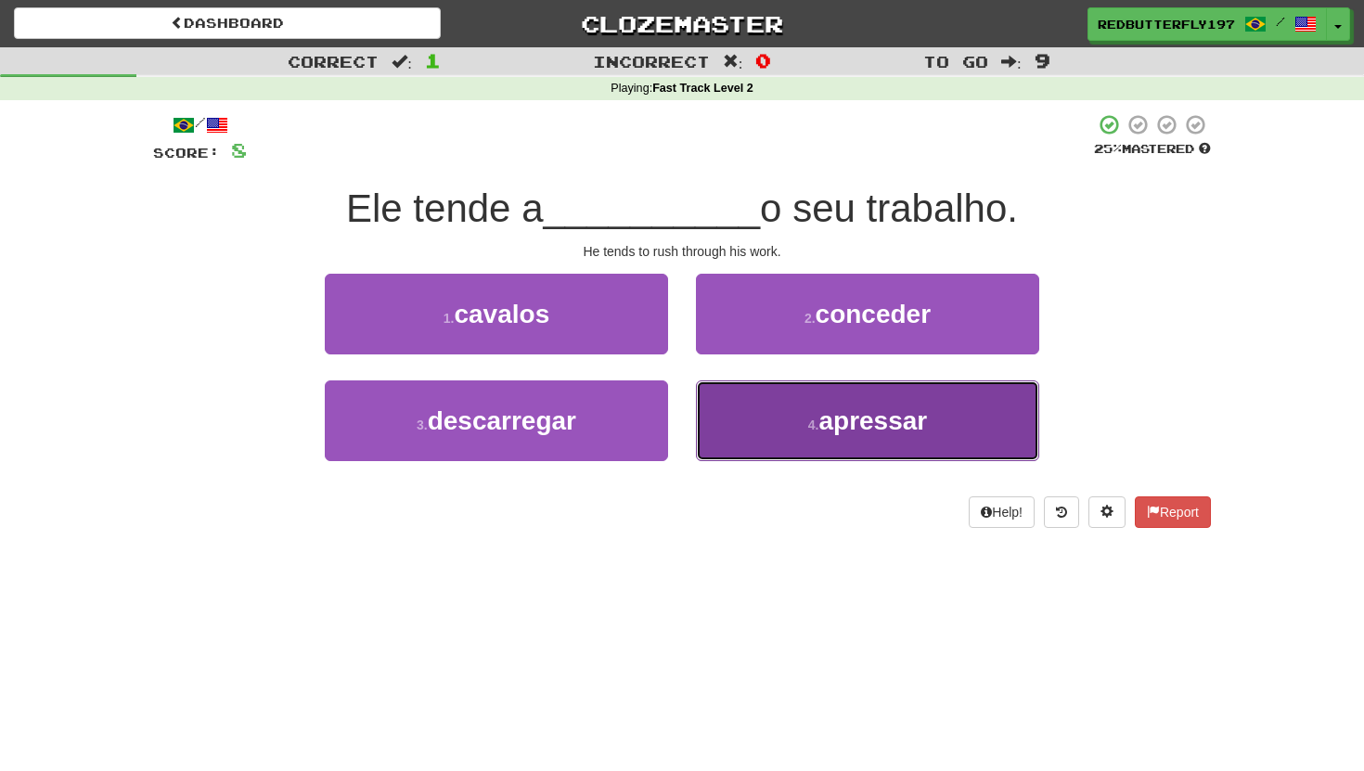
click at [773, 418] on button "4 . apressar" at bounding box center [867, 420] width 343 height 81
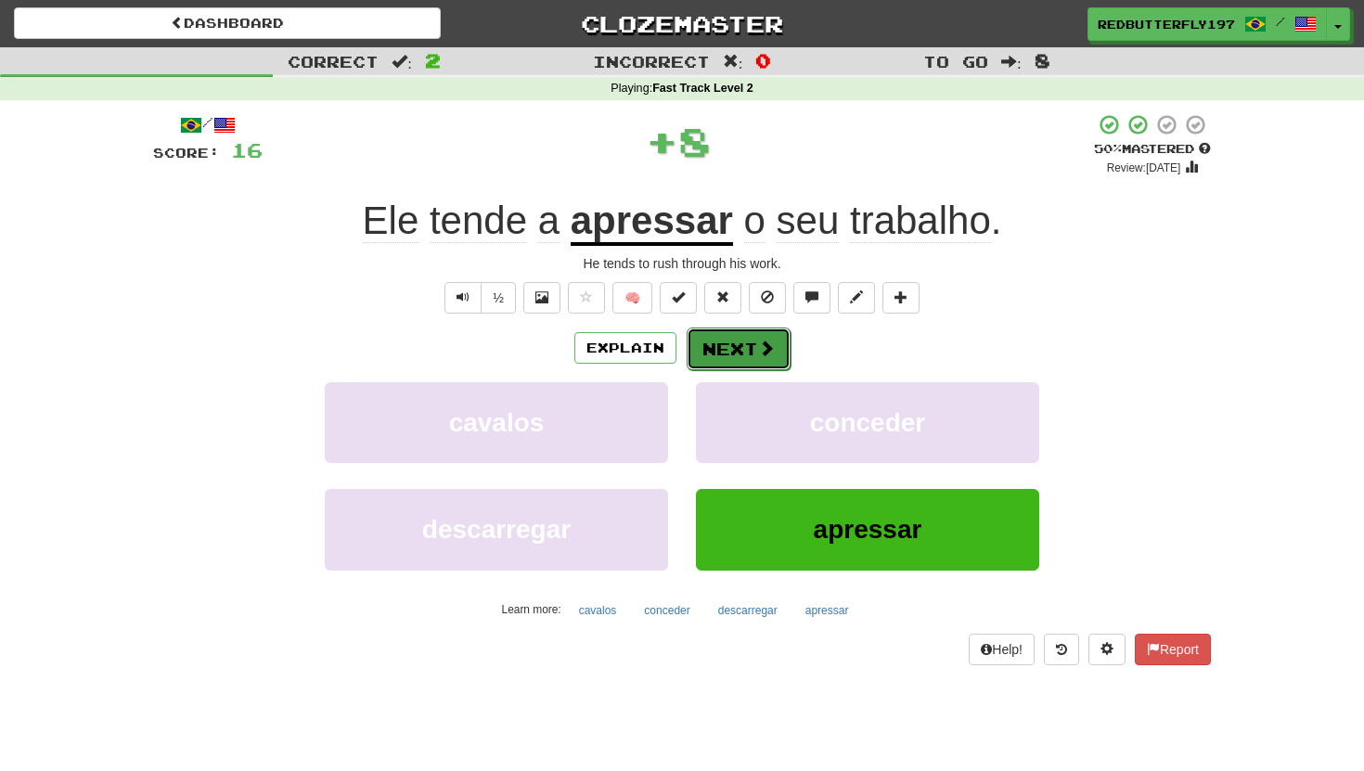
click at [716, 331] on button "Next" at bounding box center [738, 348] width 104 height 43
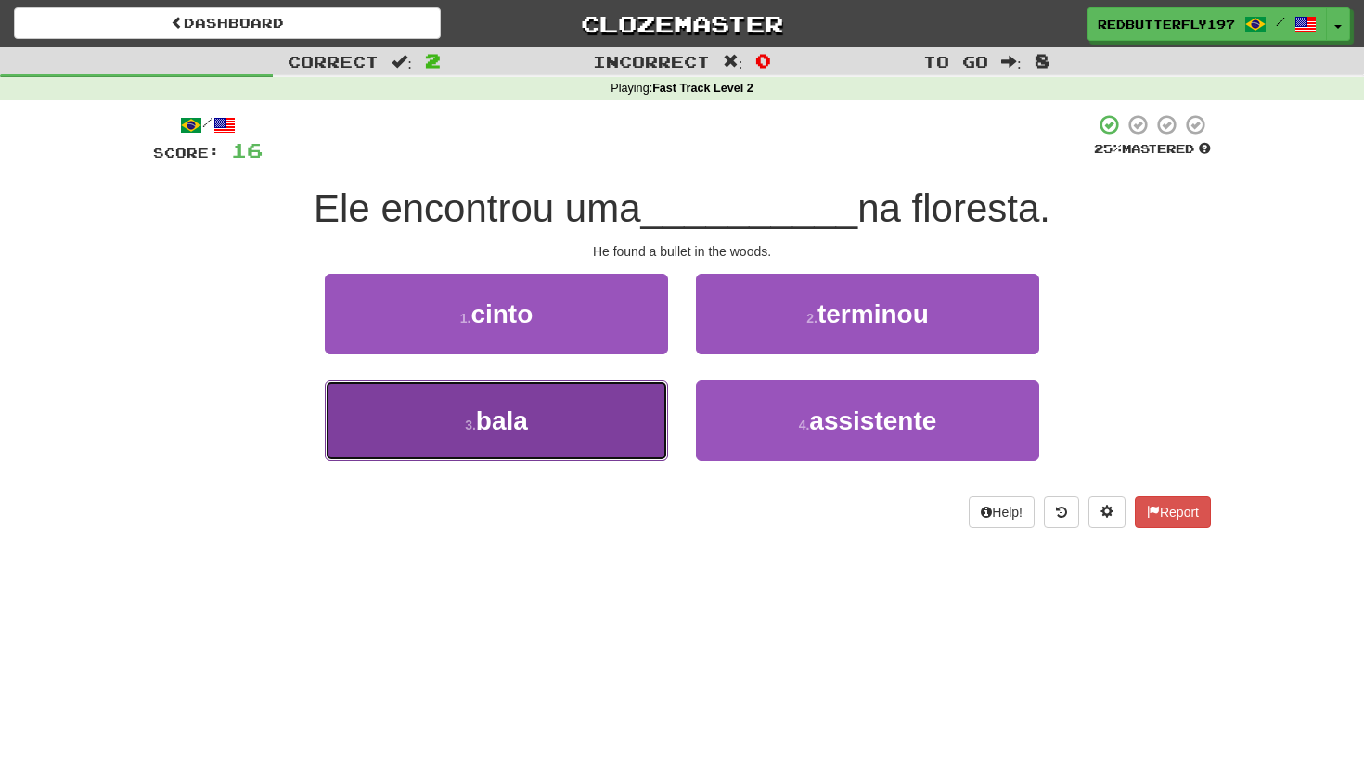
click at [557, 408] on button "3 . bala" at bounding box center [496, 420] width 343 height 81
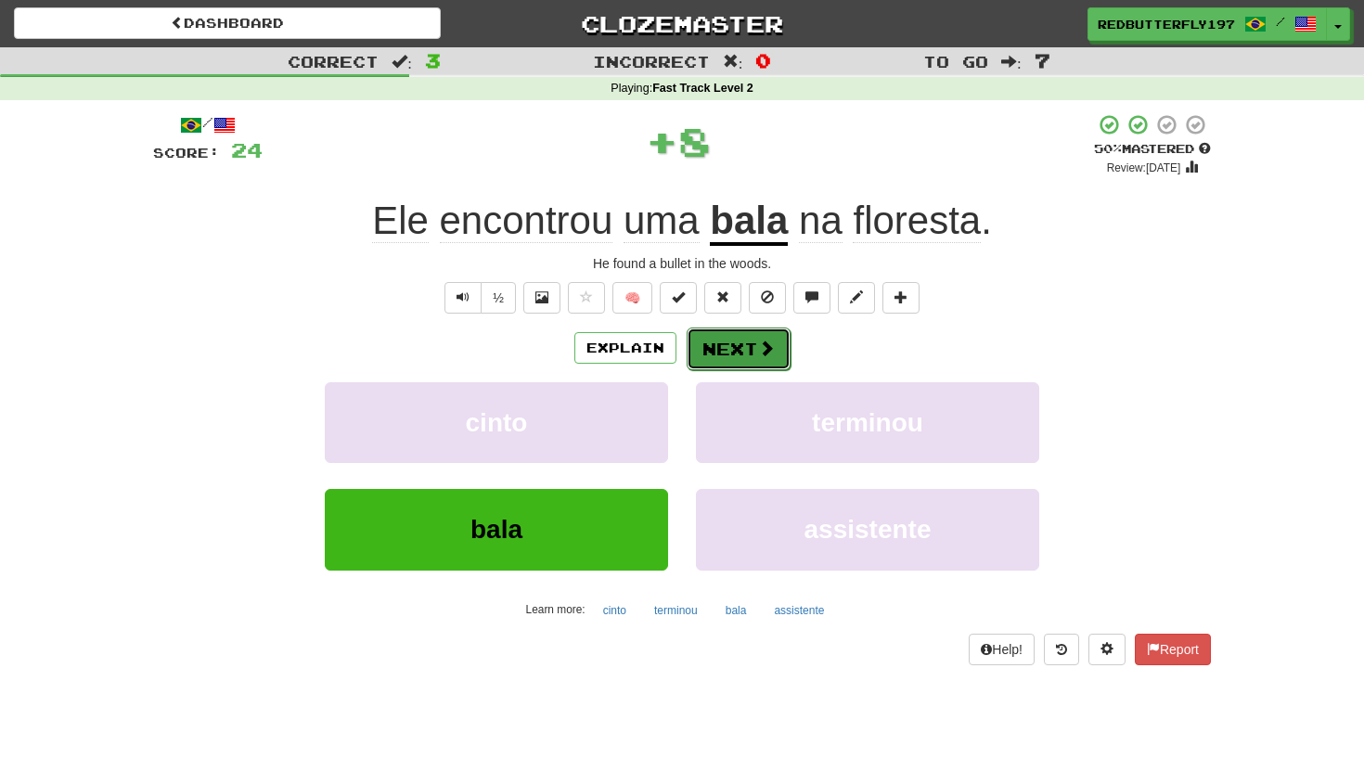
click at [762, 339] on span at bounding box center [766, 347] width 17 height 17
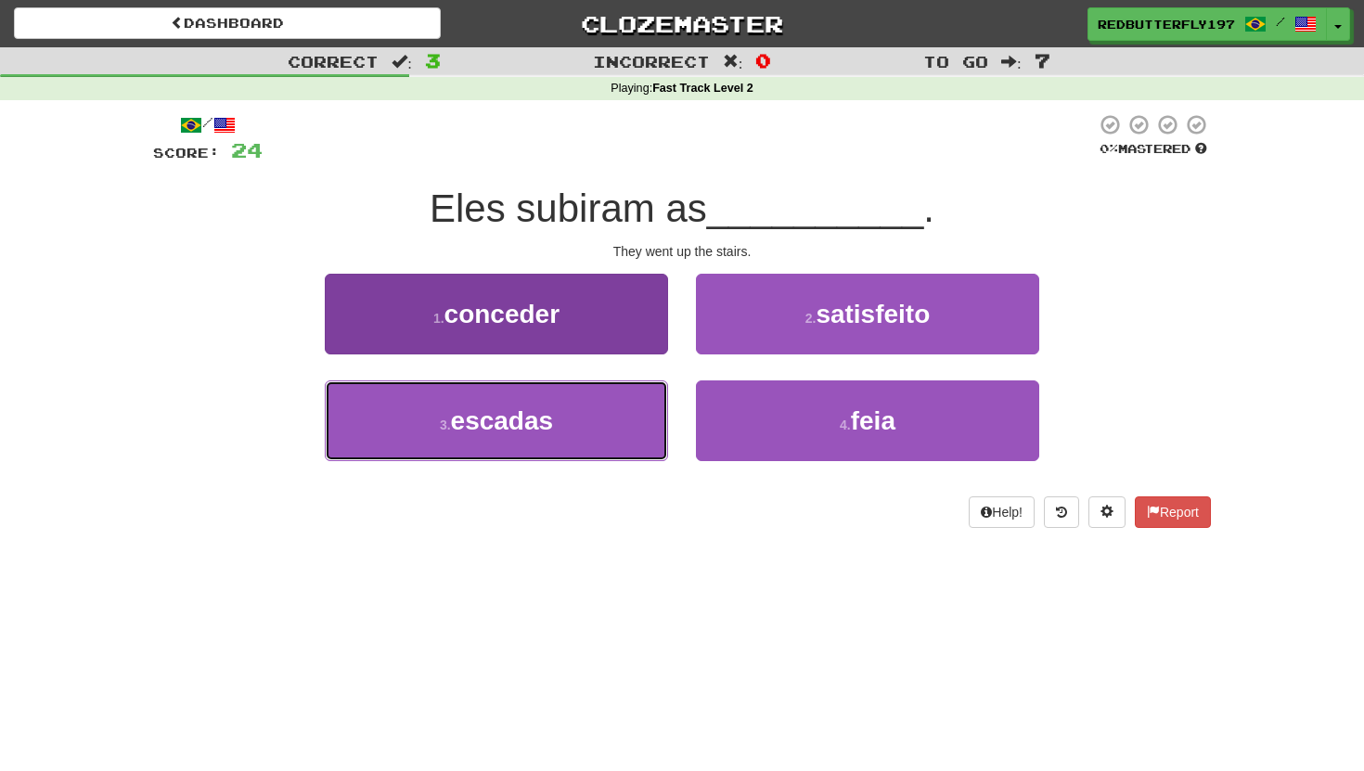
click at [577, 406] on button "3 . escadas" at bounding box center [496, 420] width 343 height 81
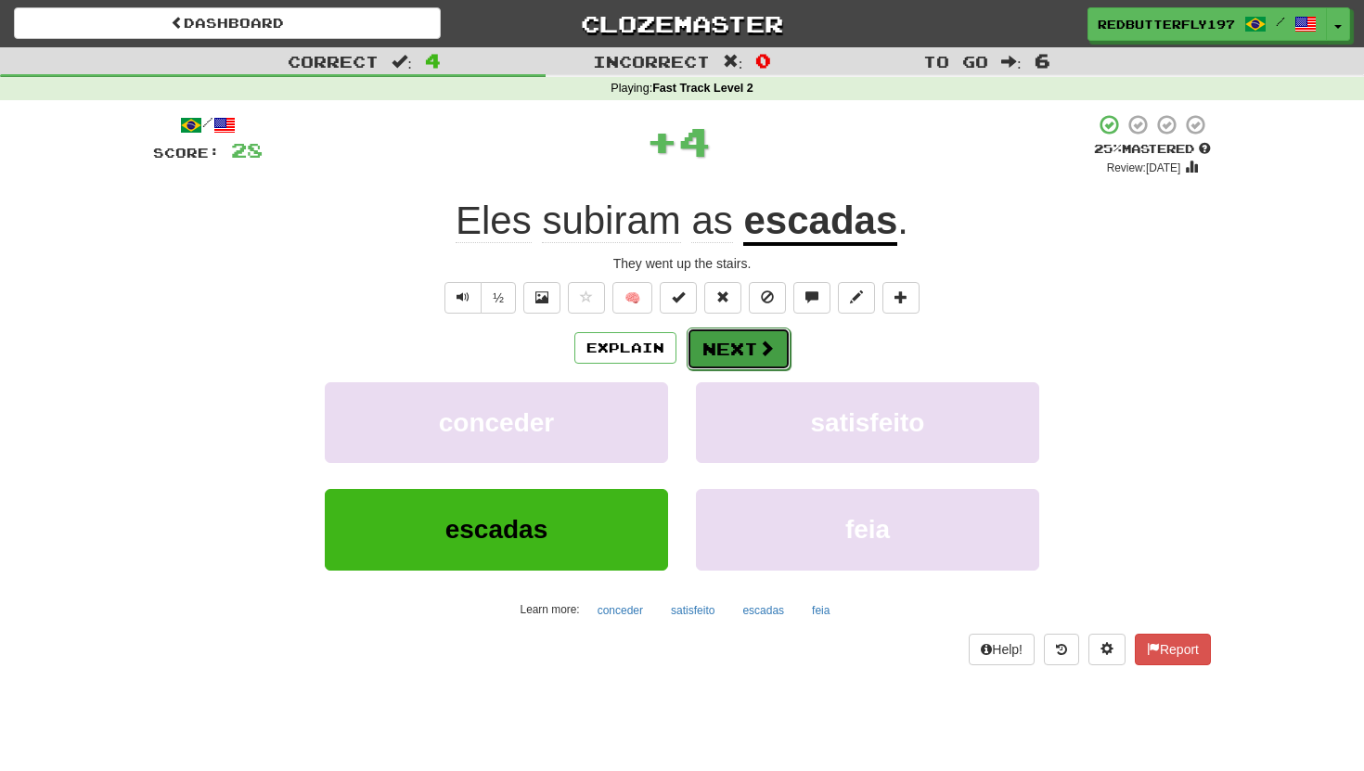
click at [765, 327] on button "Next" at bounding box center [738, 348] width 104 height 43
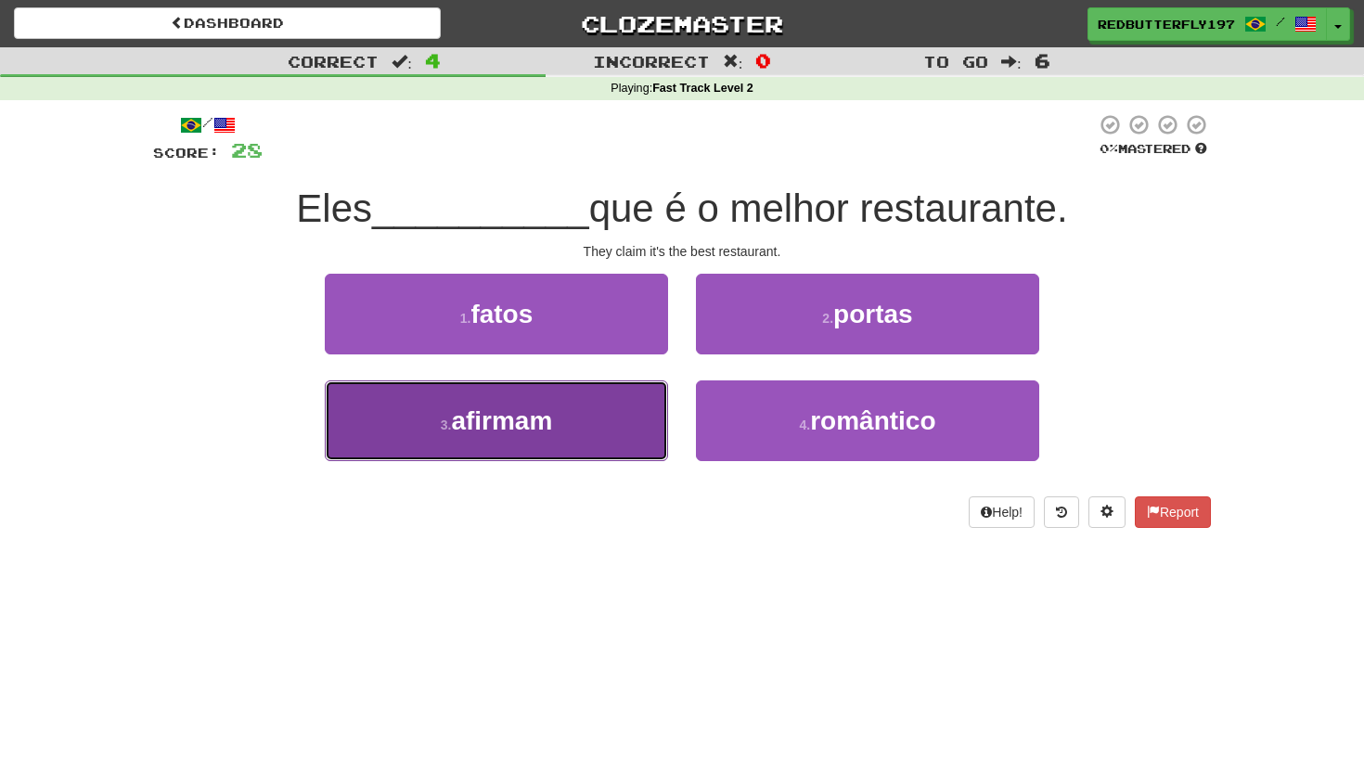
click at [569, 404] on button "3 . afirmam" at bounding box center [496, 420] width 343 height 81
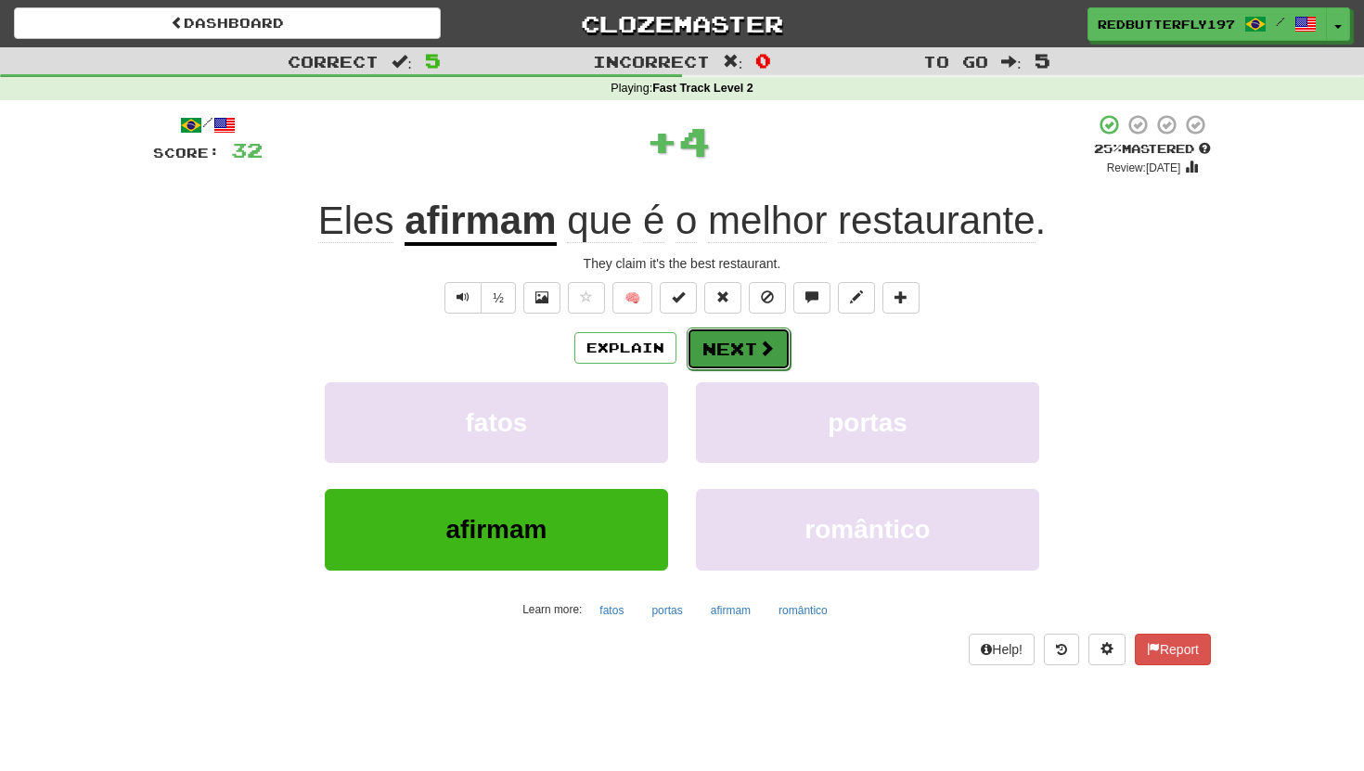
click at [717, 339] on button "Next" at bounding box center [738, 348] width 104 height 43
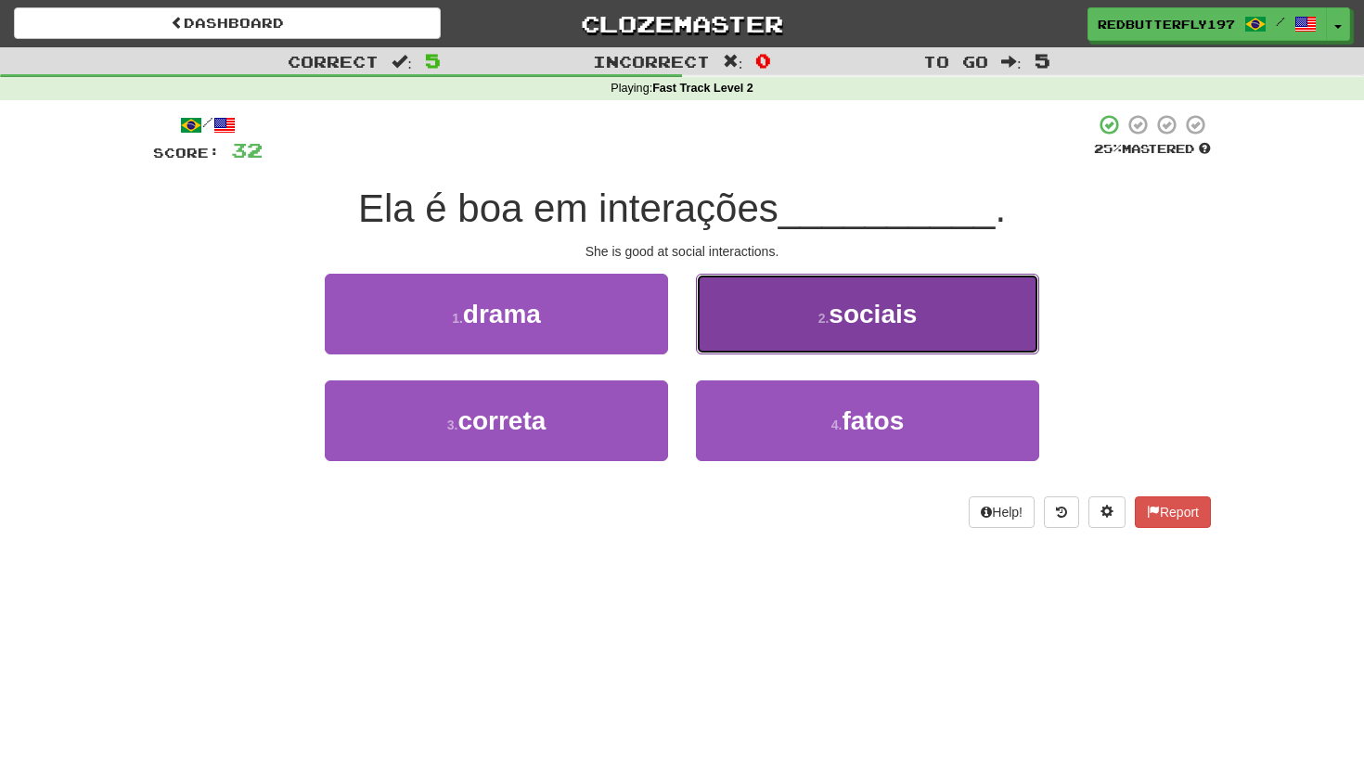
click at [801, 301] on button "2 . sociais" at bounding box center [867, 314] width 343 height 81
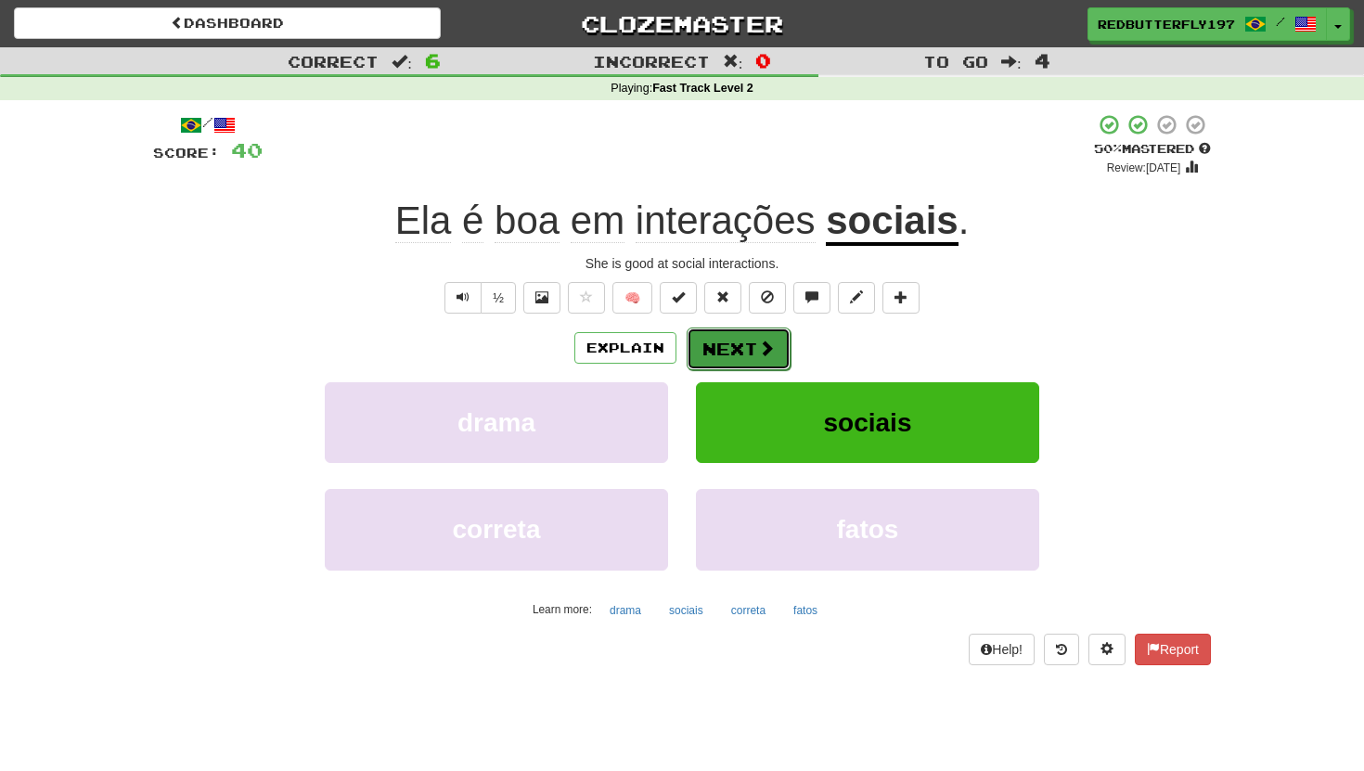
click at [718, 354] on button "Next" at bounding box center [738, 348] width 104 height 43
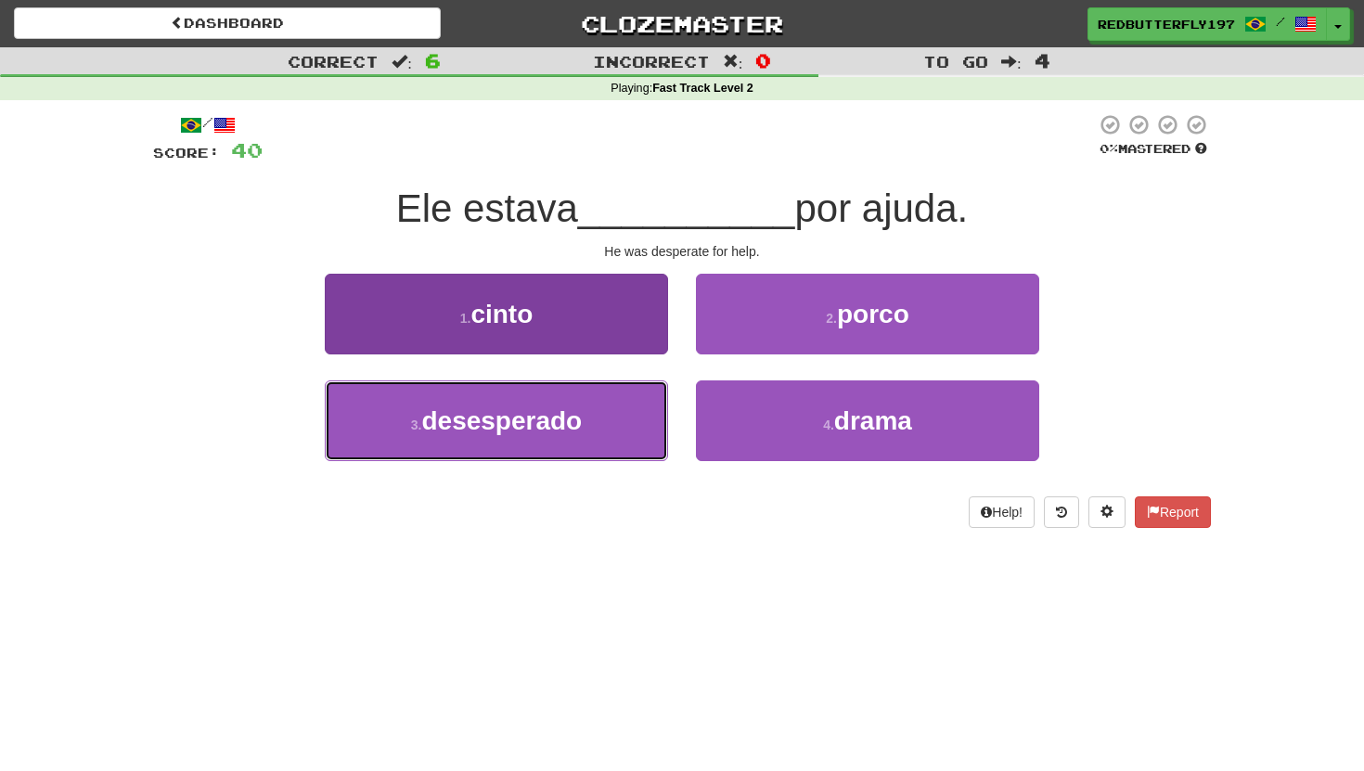
click at [558, 385] on button "3 . desesperado" at bounding box center [496, 420] width 343 height 81
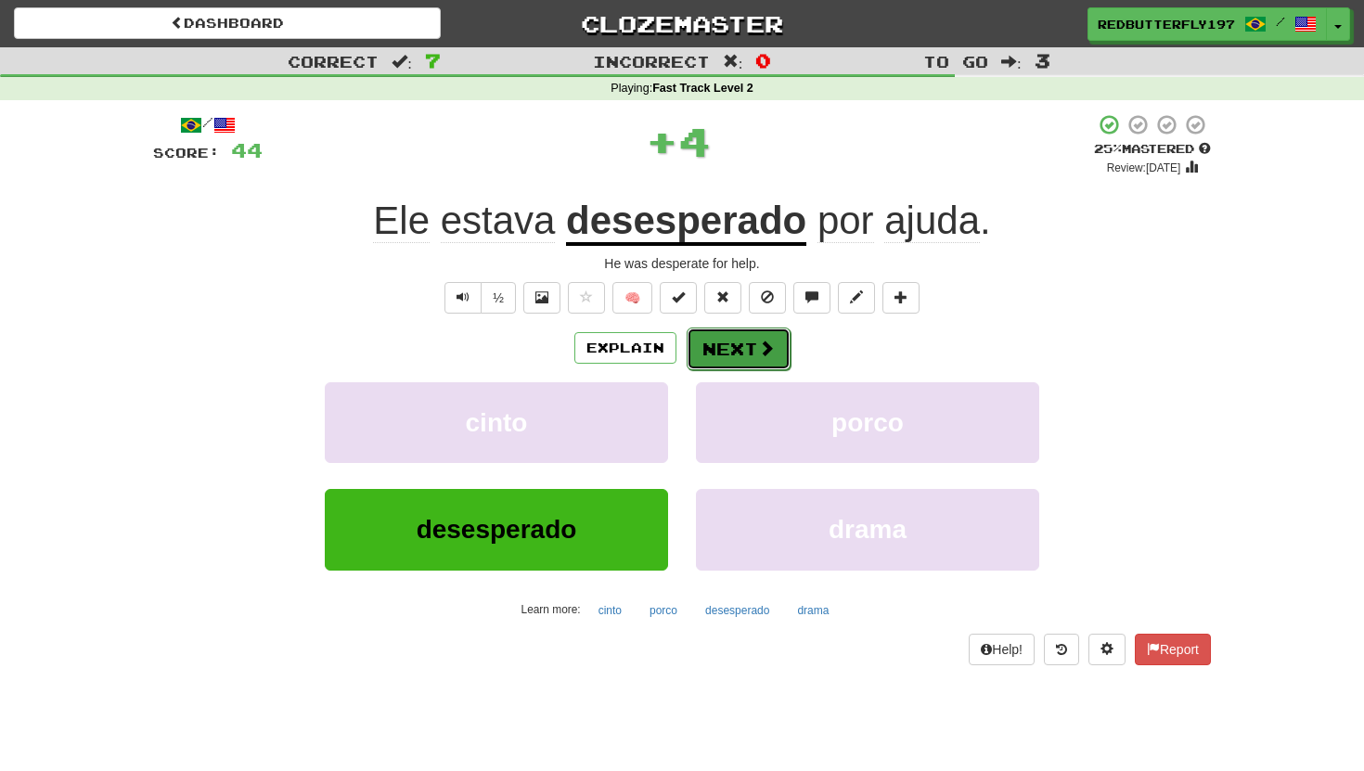
click at [741, 344] on button "Next" at bounding box center [738, 348] width 104 height 43
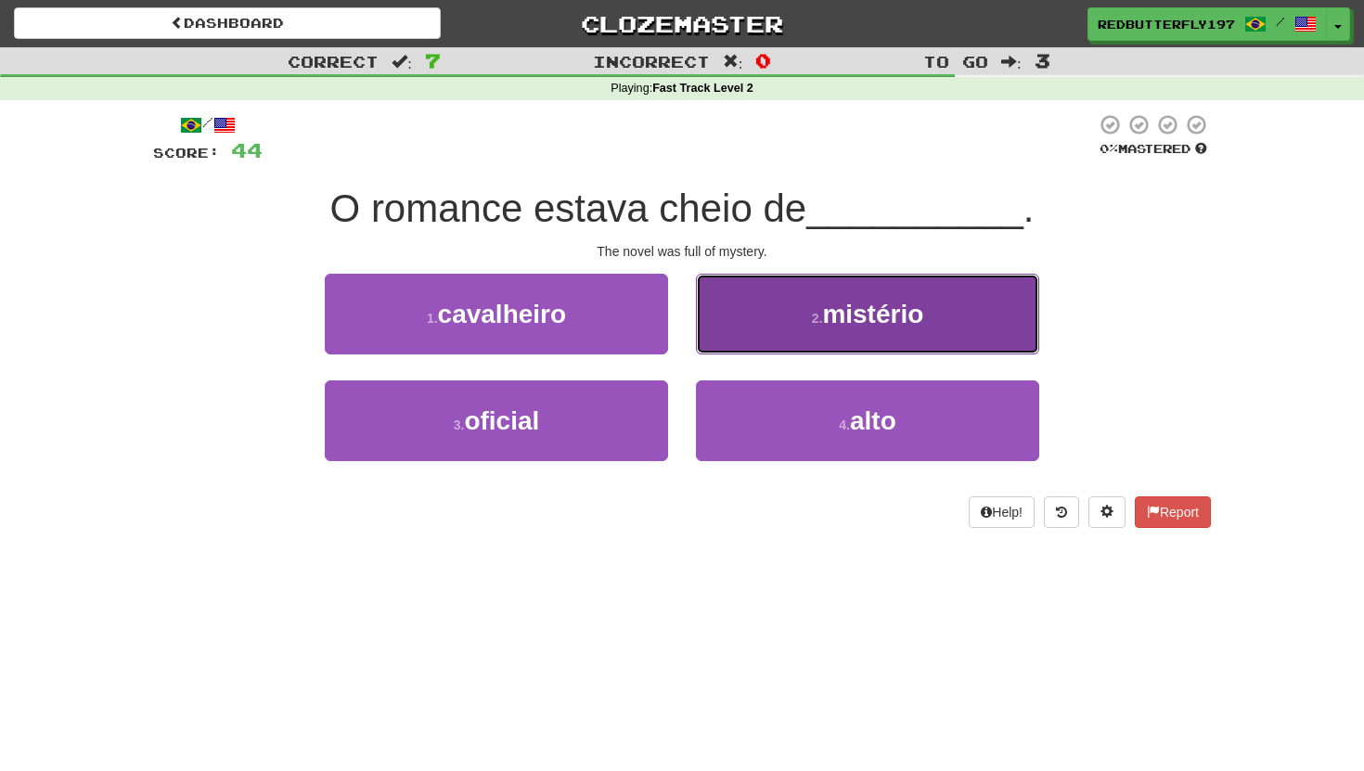
click at [777, 322] on button "2 . mistério" at bounding box center [867, 314] width 343 height 81
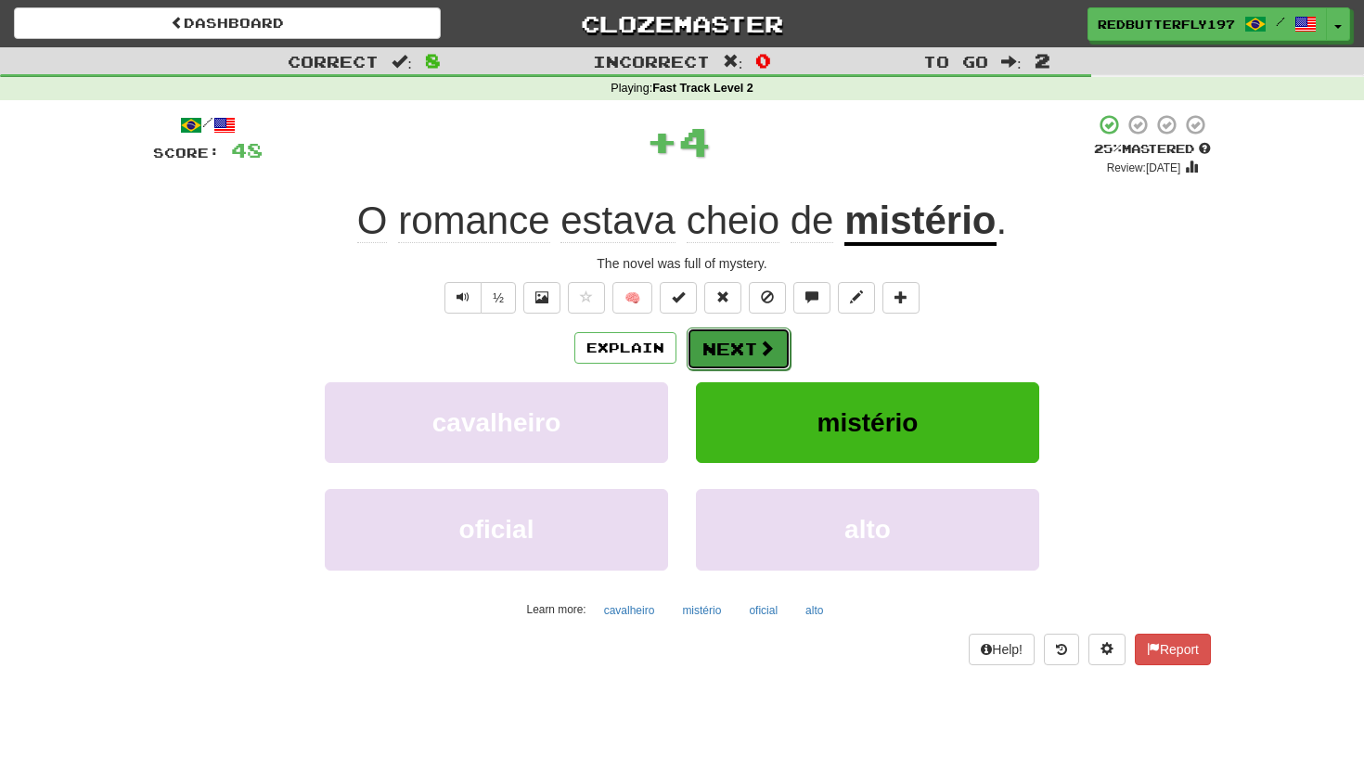
click at [749, 343] on button "Next" at bounding box center [738, 348] width 104 height 43
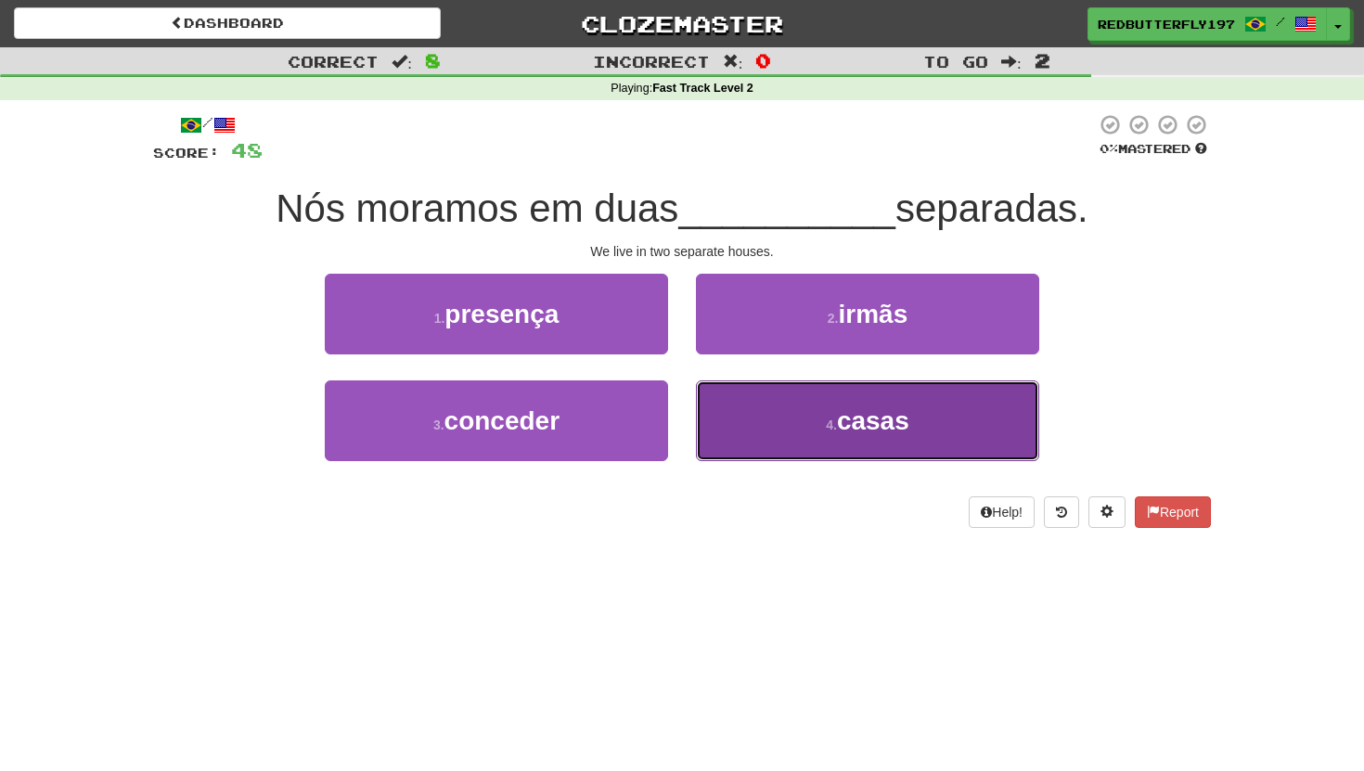
click at [821, 423] on button "4 . casas" at bounding box center [867, 420] width 343 height 81
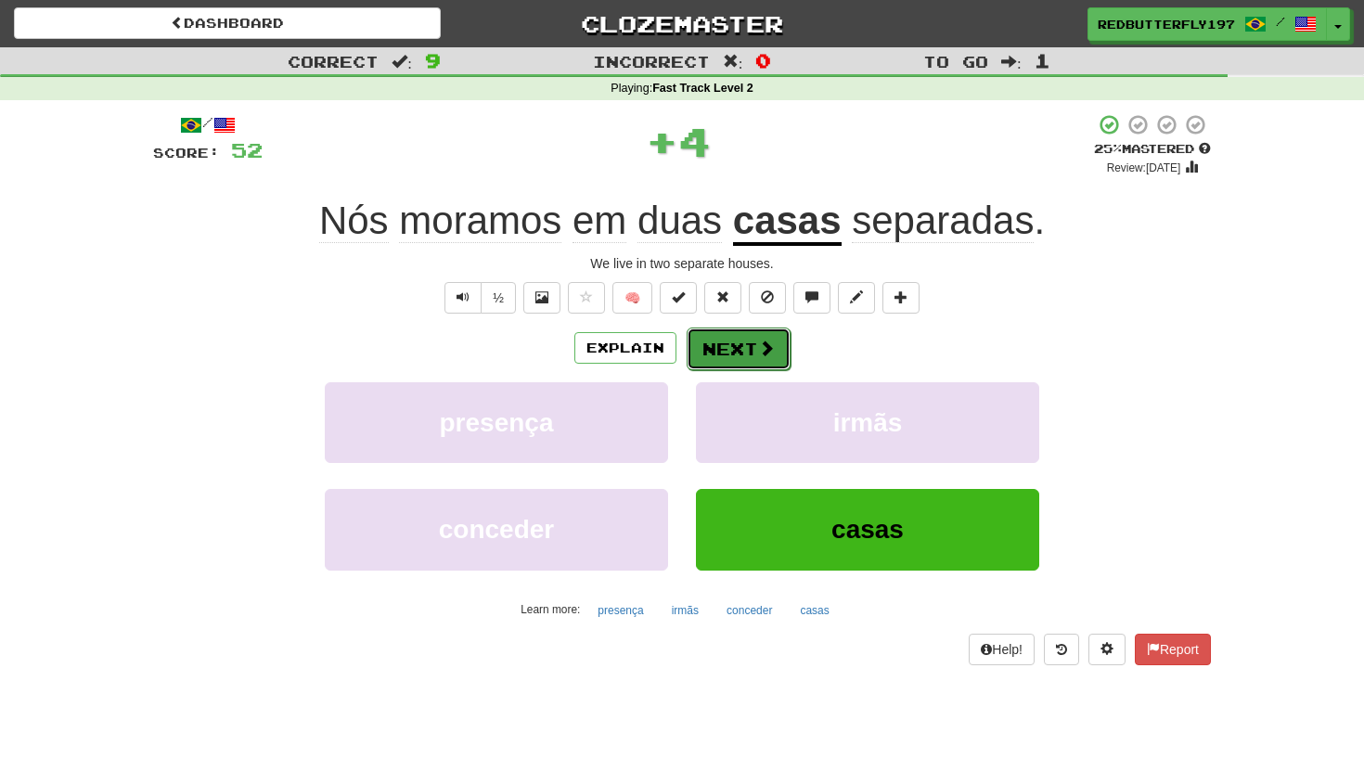
click at [762, 343] on span at bounding box center [766, 347] width 17 height 17
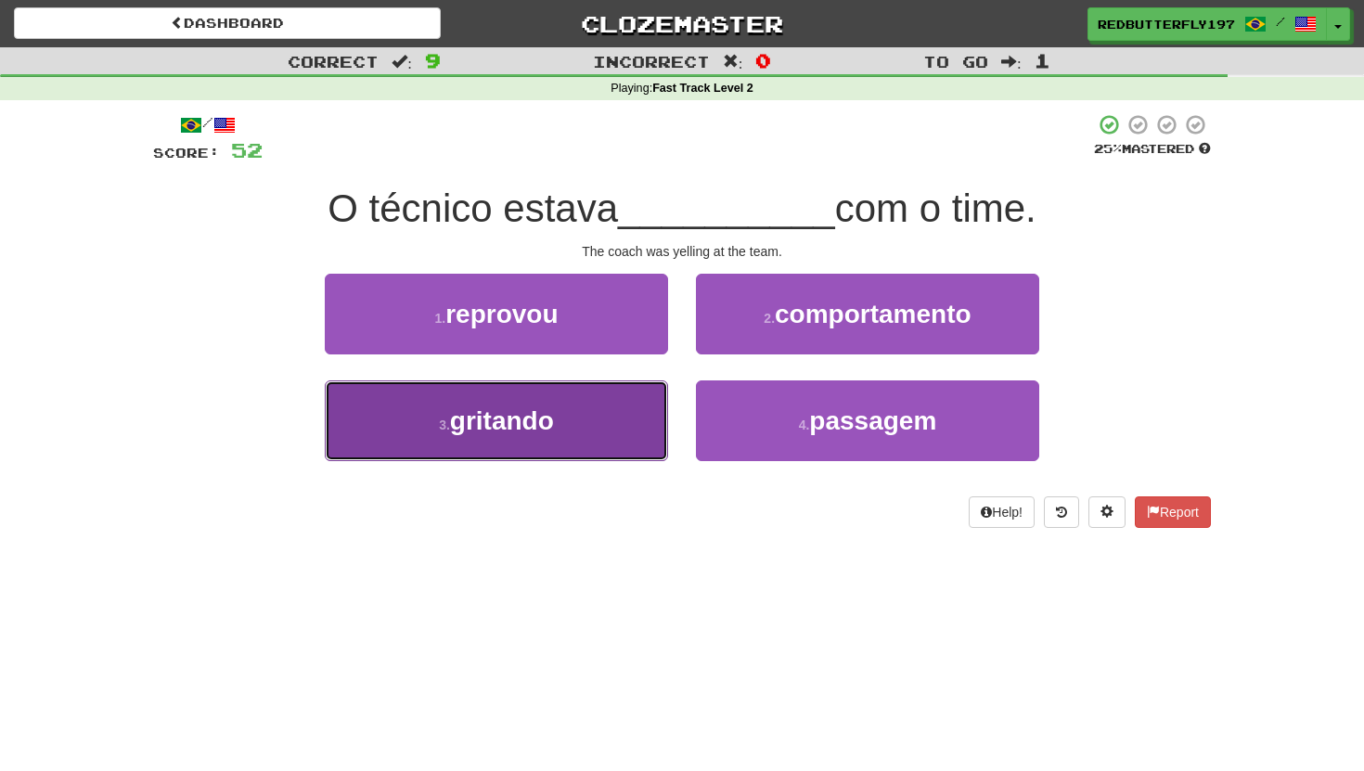
click at [599, 422] on button "3 . gritando" at bounding box center [496, 420] width 343 height 81
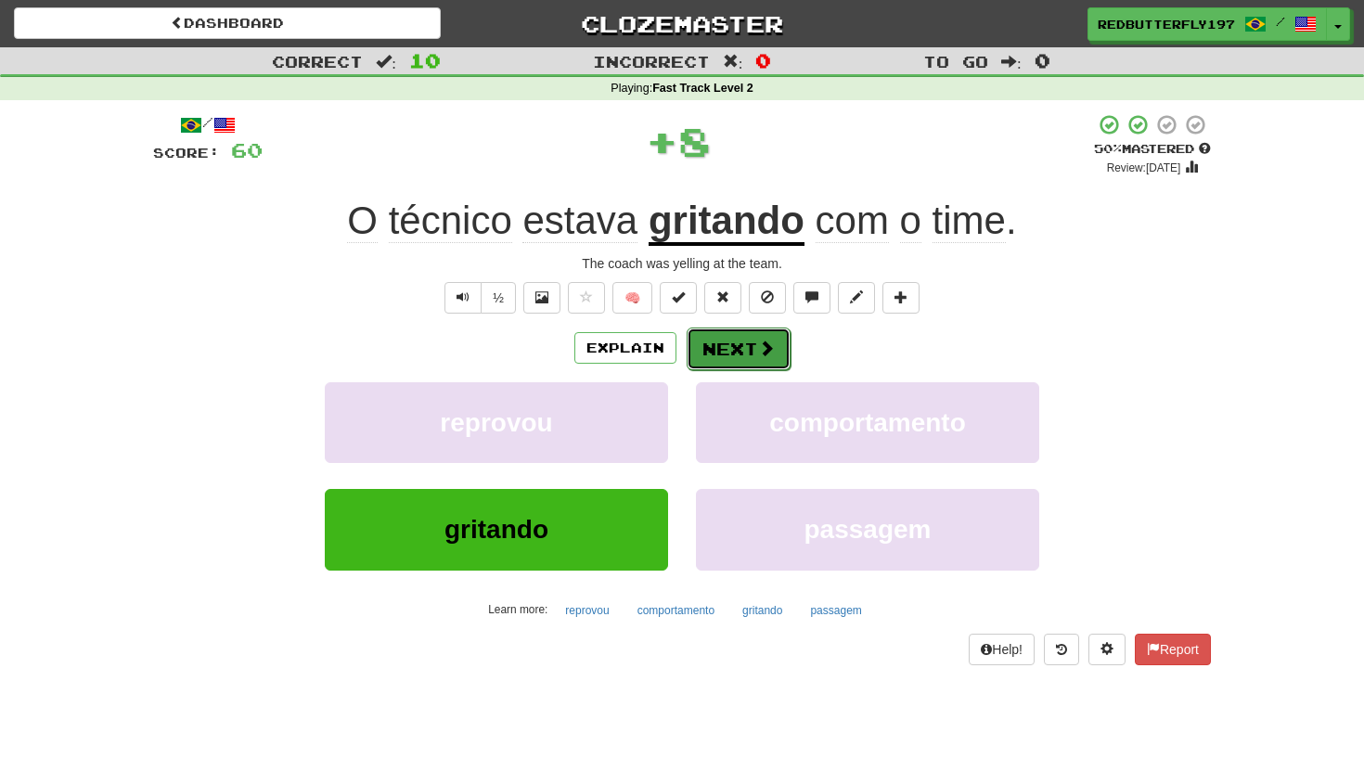
click at [724, 340] on button "Next" at bounding box center [738, 348] width 104 height 43
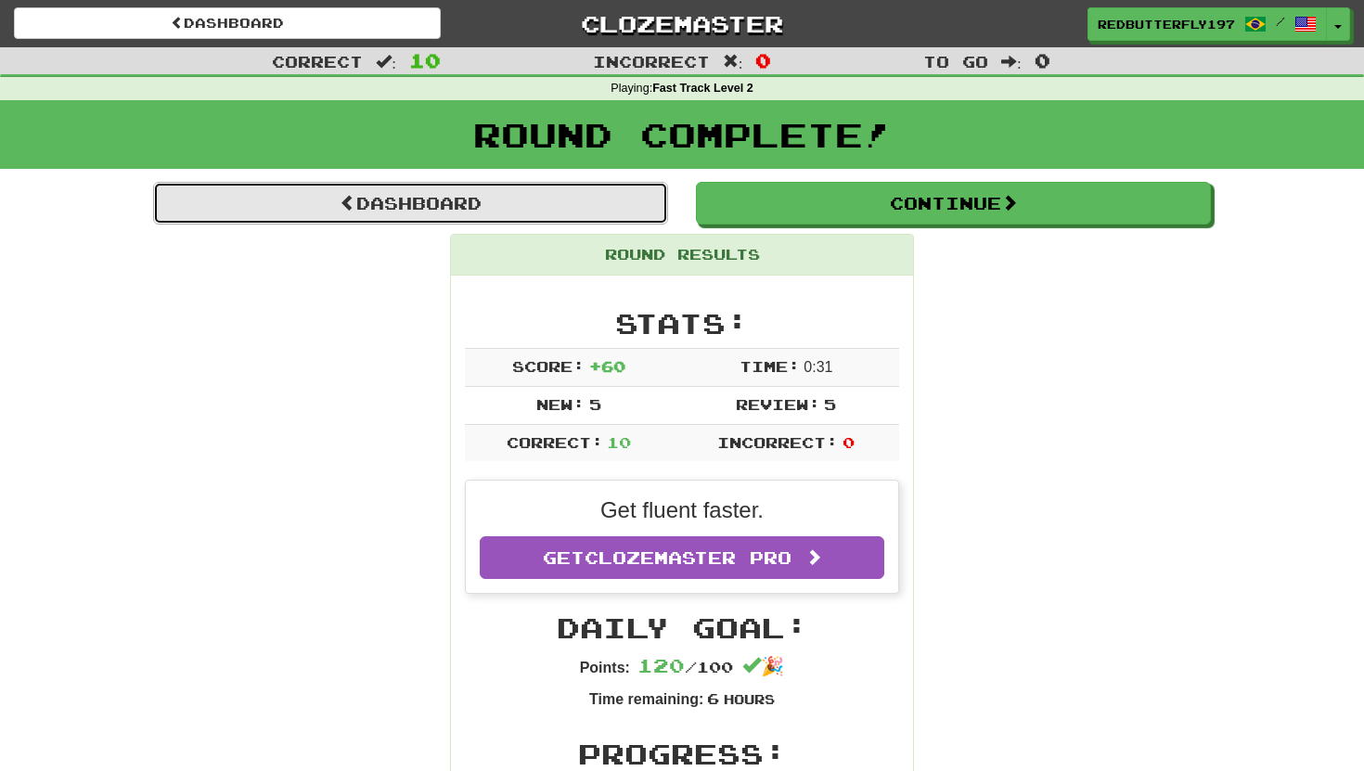
click at [480, 197] on link "Dashboard" at bounding box center [410, 203] width 515 height 43
